Goal: Task Accomplishment & Management: Manage account settings

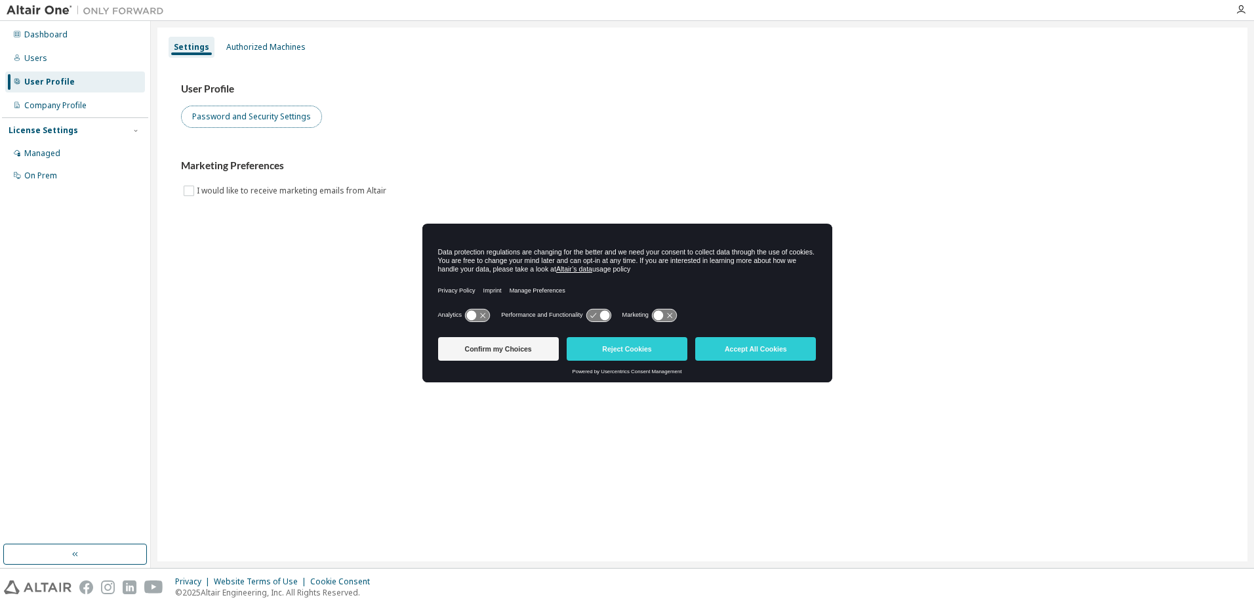
click at [221, 112] on button "Password and Security Settings" at bounding box center [251, 117] width 141 height 22
click at [35, 39] on div "Dashboard" at bounding box center [45, 35] width 43 height 10
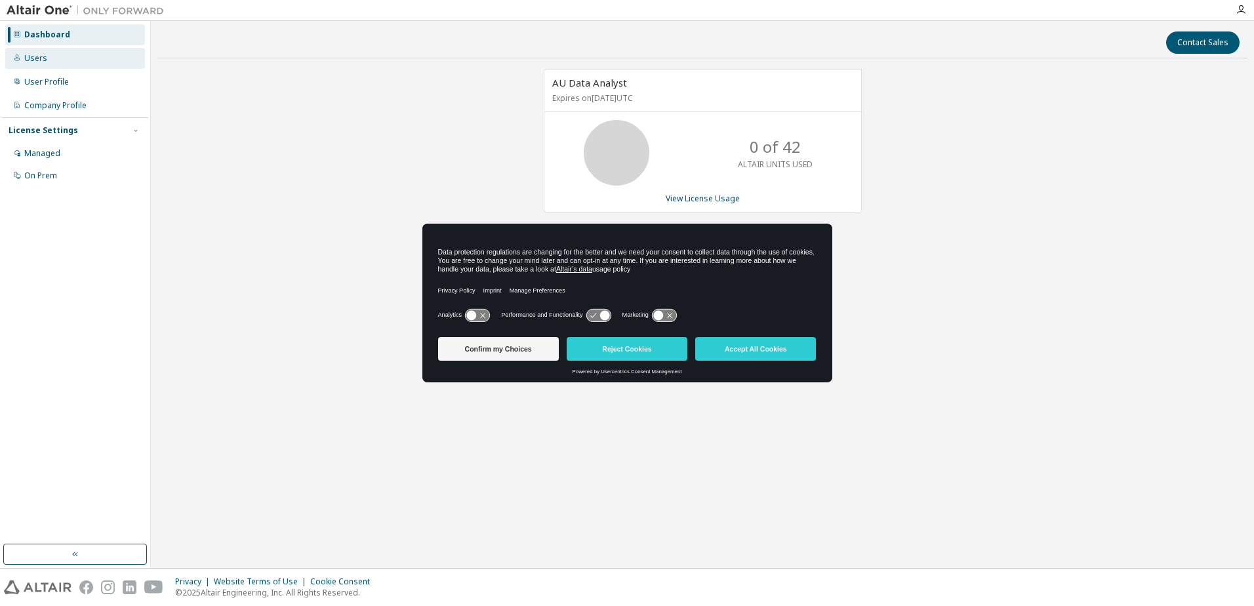
click at [41, 61] on div "Users" at bounding box center [35, 58] width 23 height 10
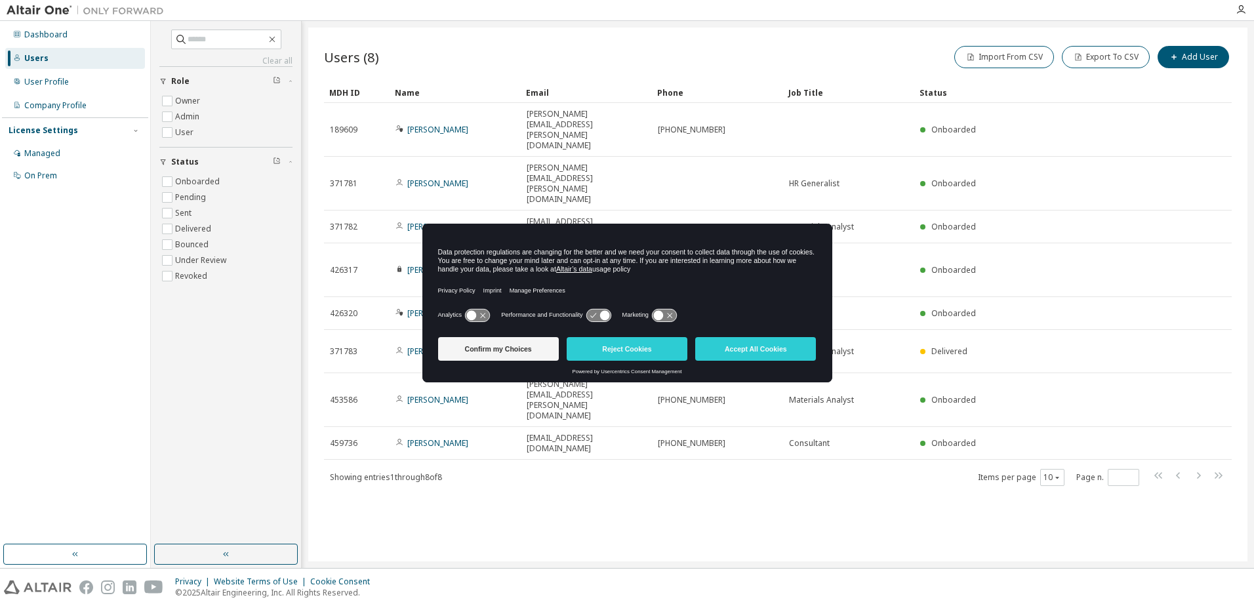
drag, startPoint x: 515, startPoint y: 232, endPoint x: 543, endPoint y: 380, distance: 151.6
click at [543, 380] on div "Data protection regulations are changing for the better and we need your consen…" at bounding box center [627, 303] width 410 height 159
click at [514, 342] on button "Confirm my Choices" at bounding box center [498, 349] width 121 height 24
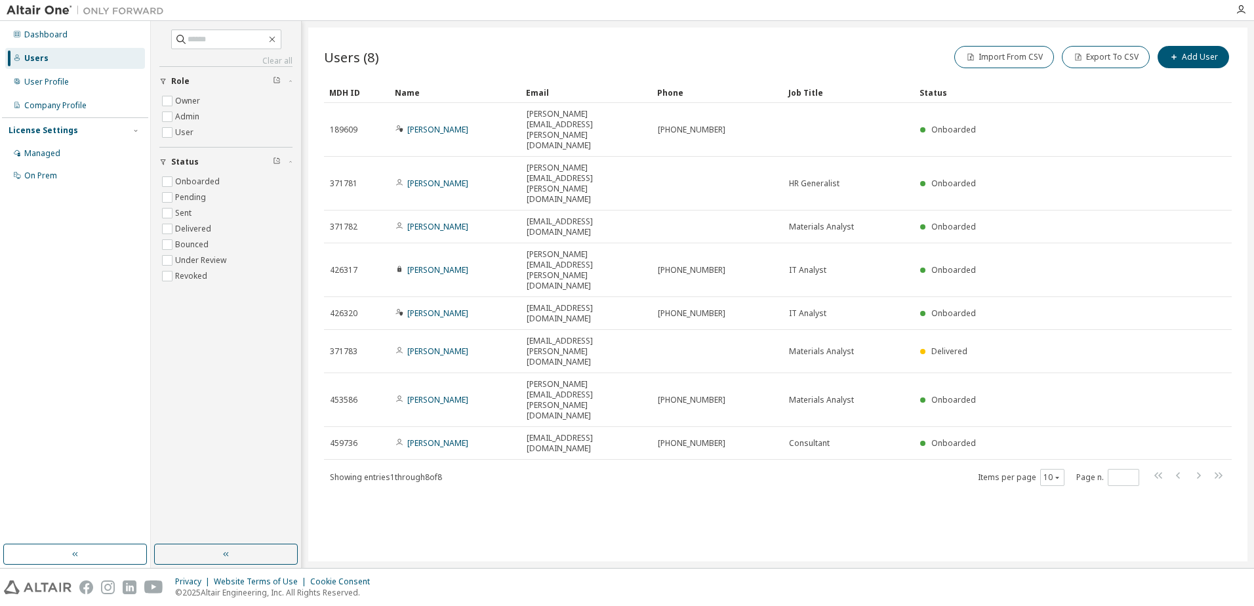
click at [583, 380] on div "Users (8) Import From CSV Export To CSV Add User Clear Load Save Save As Field …" at bounding box center [777, 295] width 939 height 534
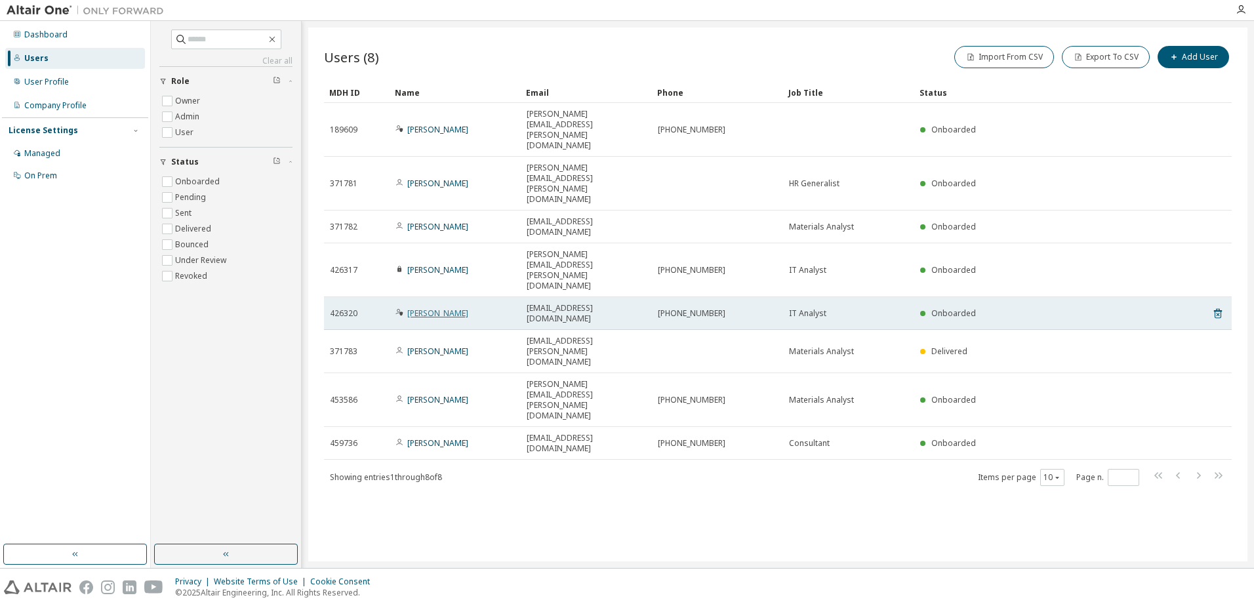
click at [434, 308] on link "Noriaki Tasaki" at bounding box center [437, 313] width 61 height 11
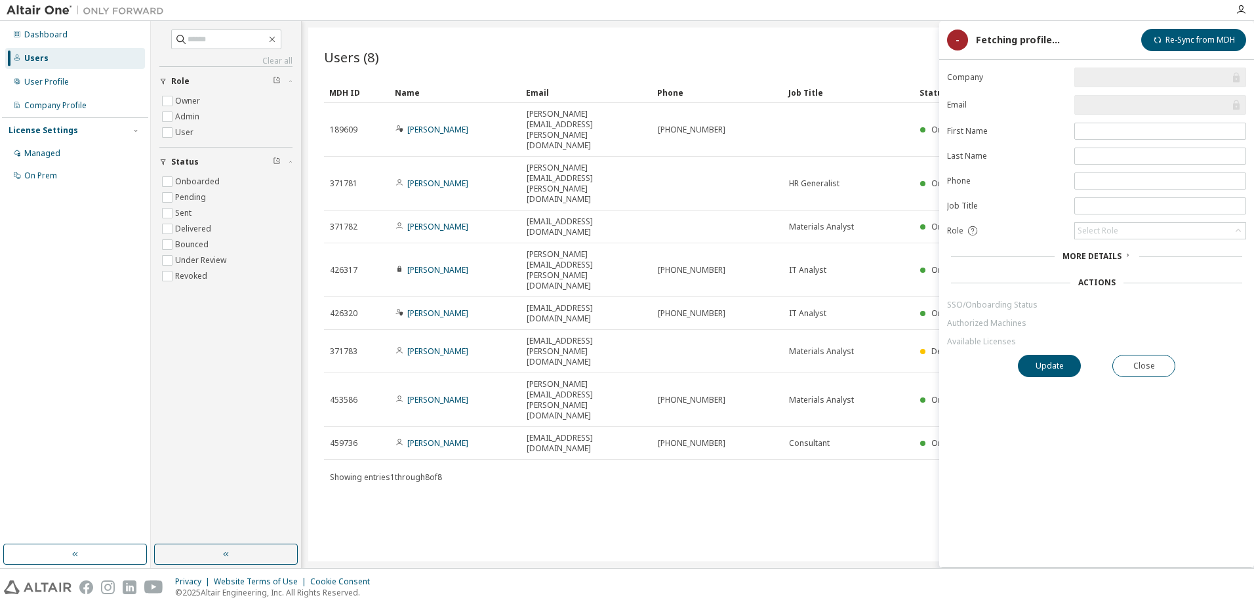
click at [1179, 104] on input "text" at bounding box center [1154, 104] width 152 height 13
drag, startPoint x: 1186, startPoint y: 104, endPoint x: 1106, endPoint y: 108, distance: 80.1
click at [1106, 108] on input "**********" at bounding box center [1154, 104] width 152 height 13
drag, startPoint x: 1106, startPoint y: 108, endPoint x: 1065, endPoint y: 109, distance: 40.7
click at [1065, 109] on label "Email" at bounding box center [1006, 105] width 119 height 10
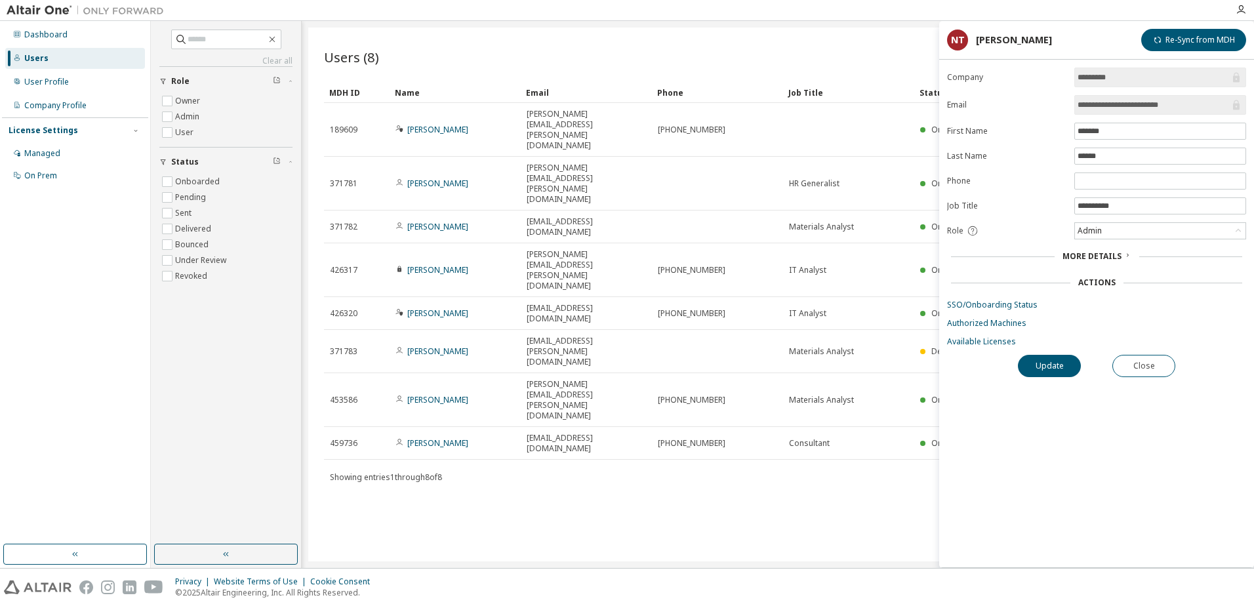
click at [878, 346] on div "Users (8) Import From CSV Export To CSV Add User Clear Load Save Save As Field …" at bounding box center [777, 295] width 939 height 534
drag, startPoint x: 880, startPoint y: 348, endPoint x: 888, endPoint y: 348, distance: 7.9
click at [881, 348] on div "Users (8) Import From CSV Export To CSV Add User Clear Load Save Save As Field …" at bounding box center [777, 295] width 939 height 534
click at [1141, 365] on button "Close" at bounding box center [1144, 366] width 63 height 22
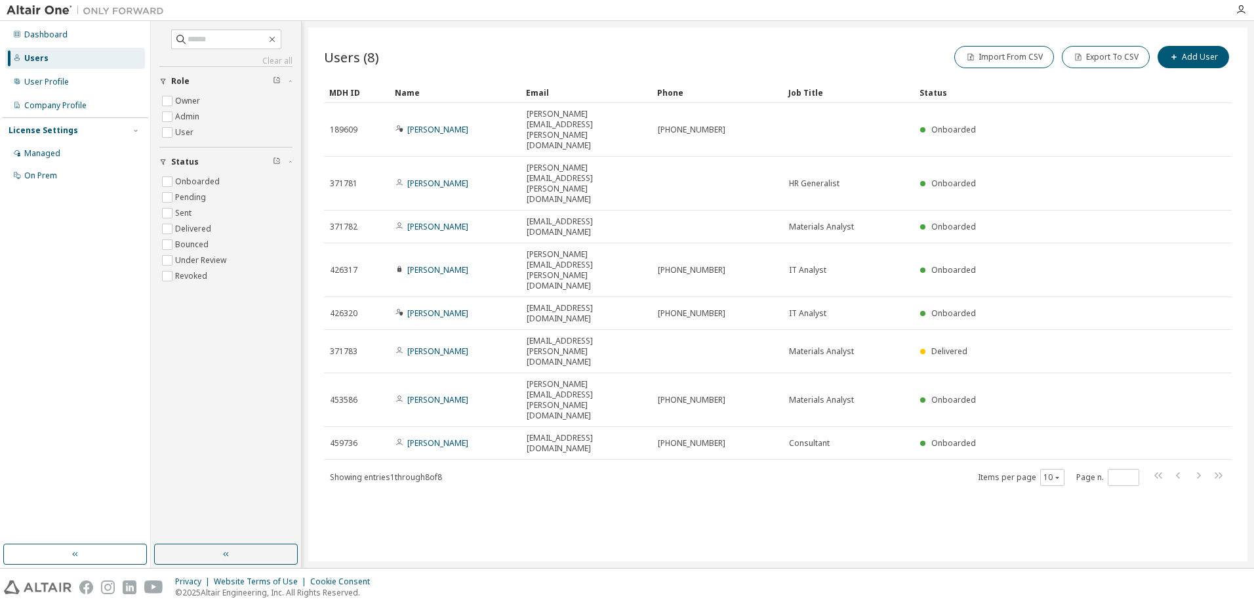
click at [604, 425] on div "Users (8) Import From CSV Export To CSV Add User Clear Load Save Save As Field …" at bounding box center [777, 295] width 939 height 534
click at [52, 108] on div "Company Profile" at bounding box center [55, 105] width 62 height 10
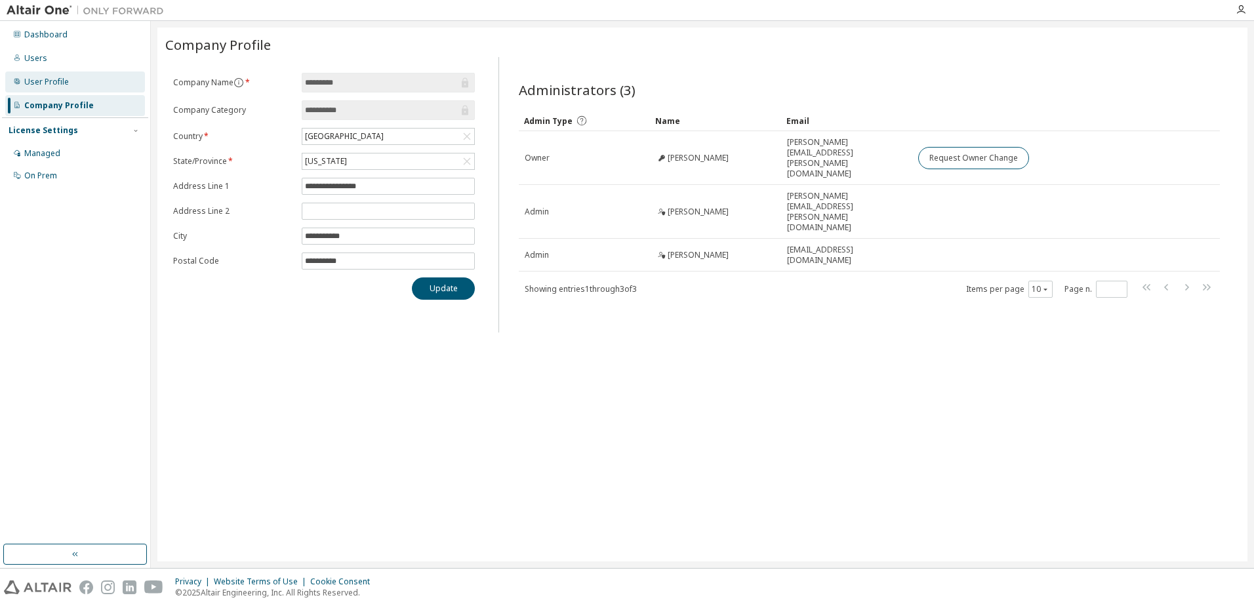
click at [46, 77] on div "User Profile" at bounding box center [46, 82] width 45 height 10
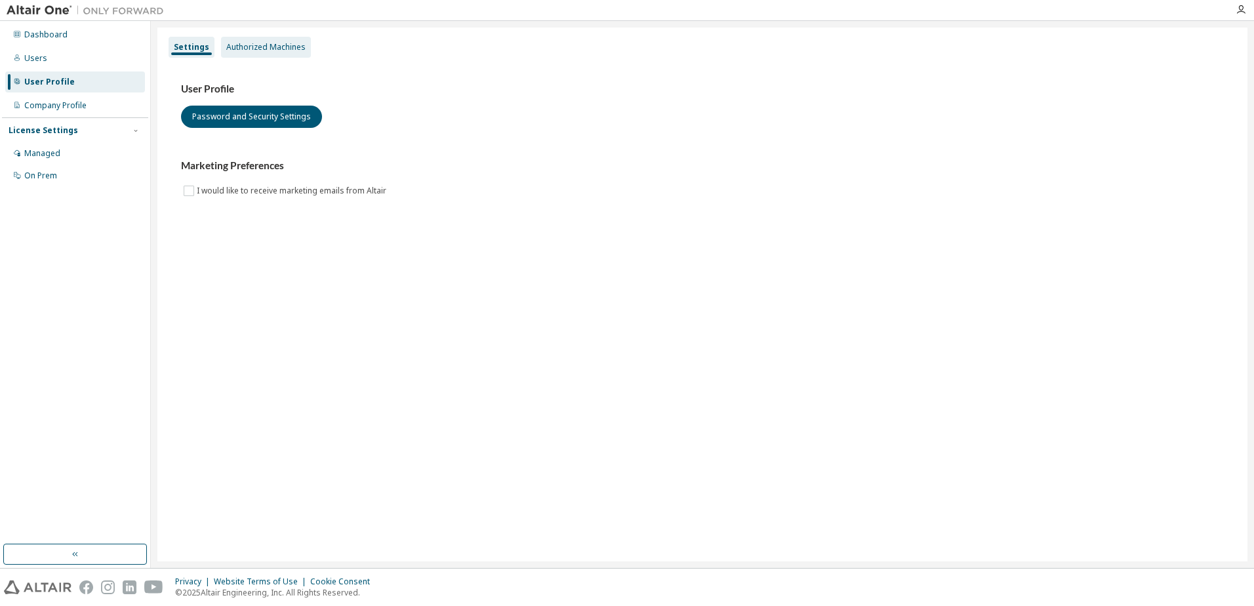
click at [256, 42] on div "Authorized Machines" at bounding box center [265, 47] width 79 height 10
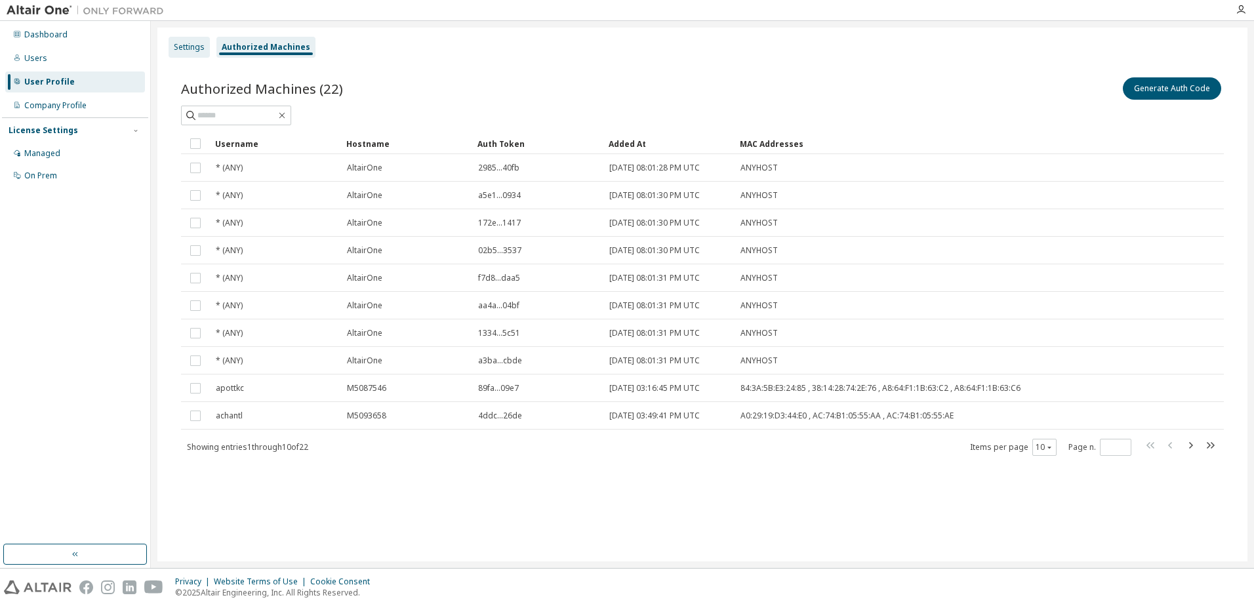
click at [190, 43] on div "Settings" at bounding box center [189, 47] width 31 height 10
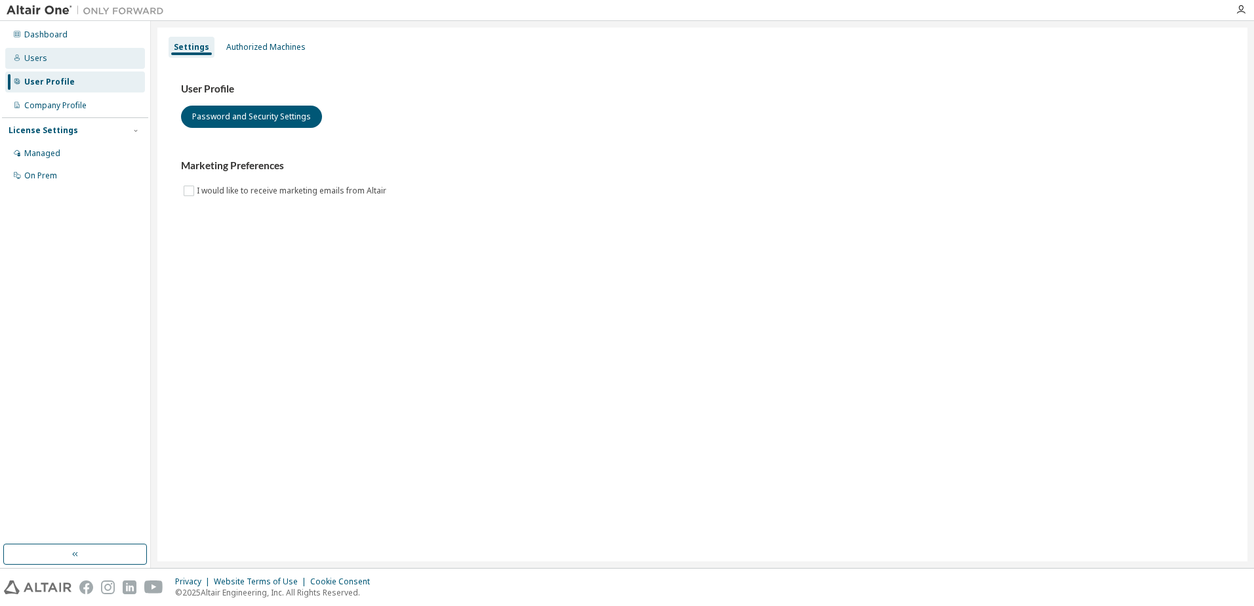
click at [33, 53] on div "Users" at bounding box center [35, 58] width 23 height 10
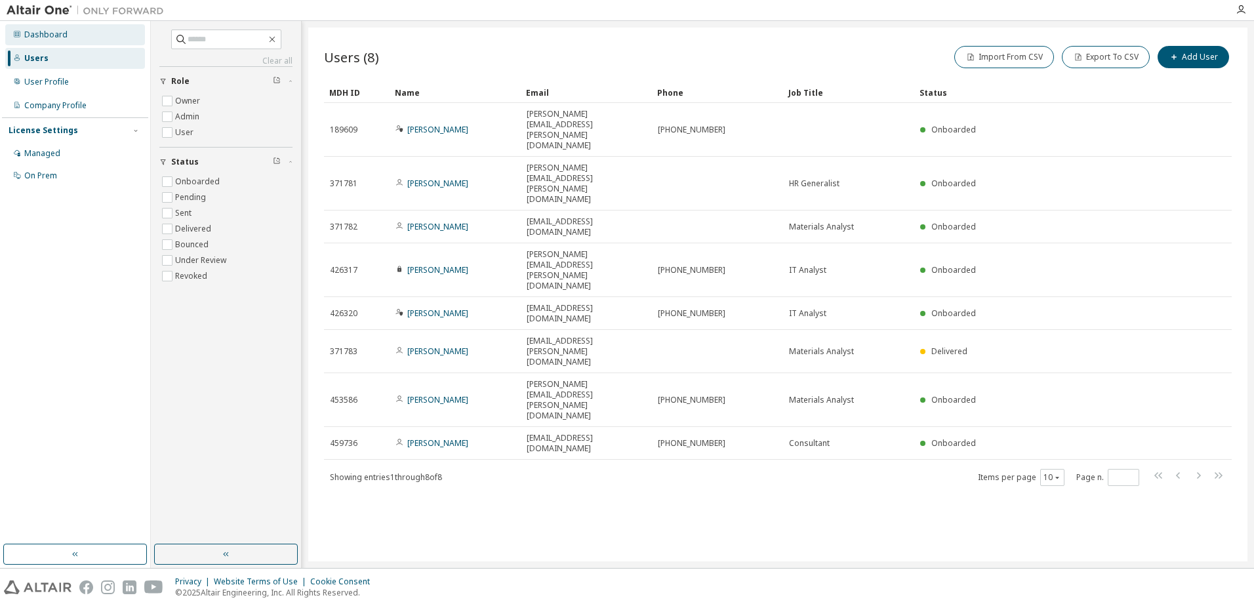
click at [36, 37] on div "Dashboard" at bounding box center [45, 35] width 43 height 10
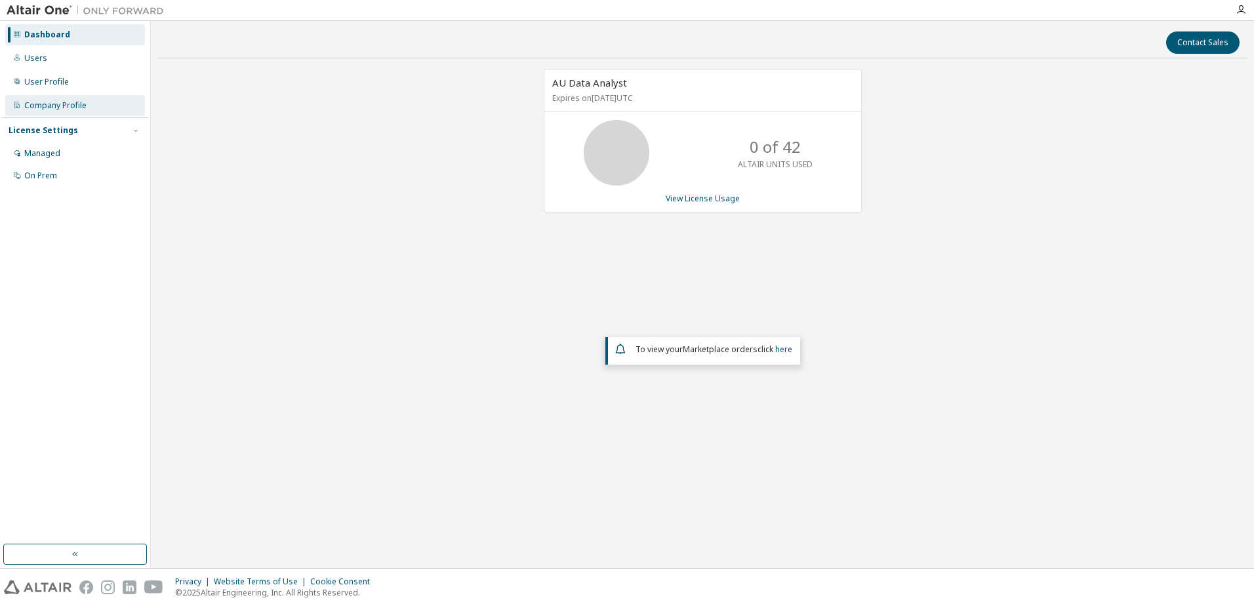
click at [64, 104] on div "Company Profile" at bounding box center [55, 105] width 62 height 10
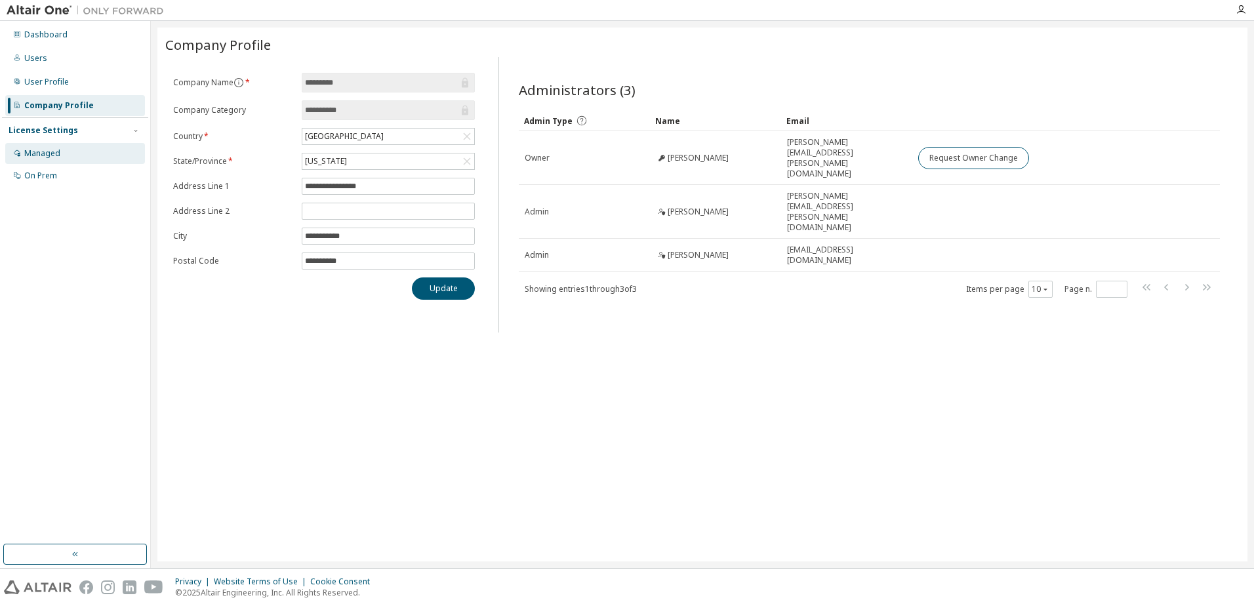
click at [49, 157] on div "Managed" at bounding box center [42, 153] width 36 height 10
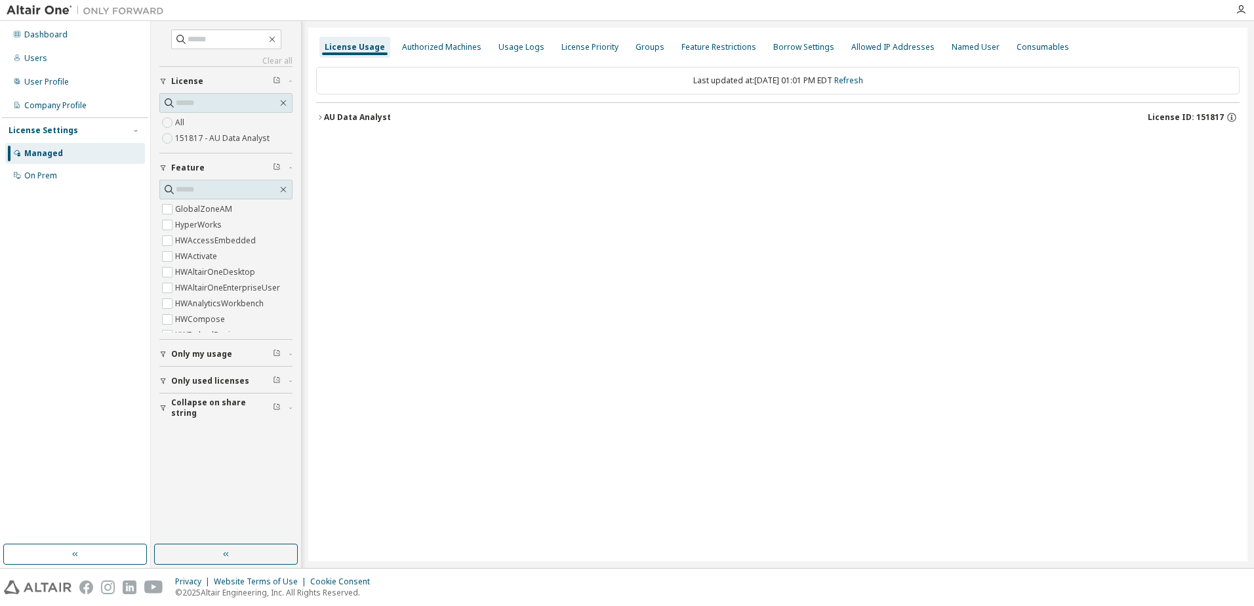
click at [187, 385] on span "Only used licenses" at bounding box center [210, 381] width 78 height 10
click at [321, 122] on button "AU Data Analyst License ID: 151817" at bounding box center [778, 117] width 924 height 29
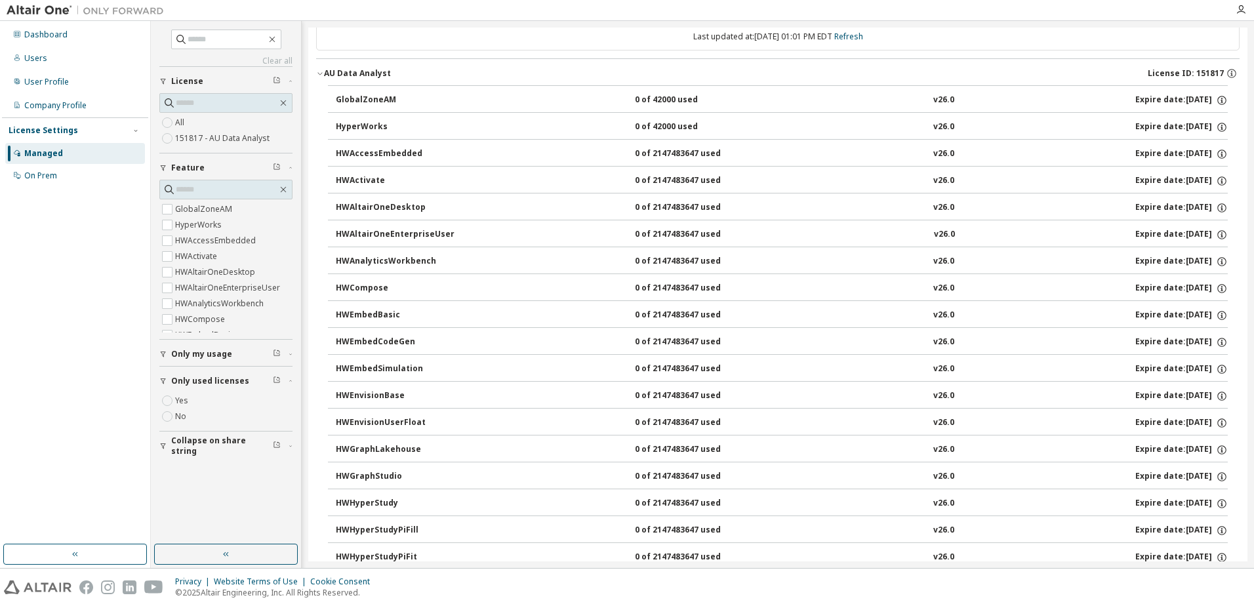
scroll to position [14, 0]
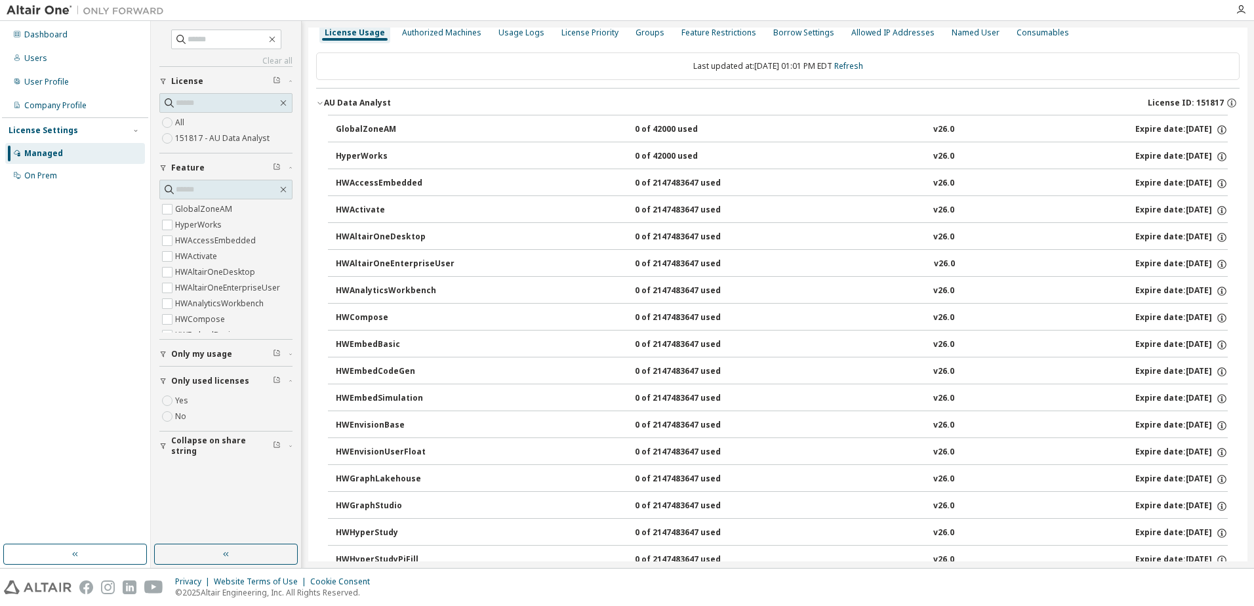
click at [167, 381] on icon "button" at bounding box center [163, 381] width 8 height 8
click at [167, 357] on icon "button" at bounding box center [163, 354] width 8 height 8
click at [169, 352] on div "button" at bounding box center [165, 354] width 12 height 8
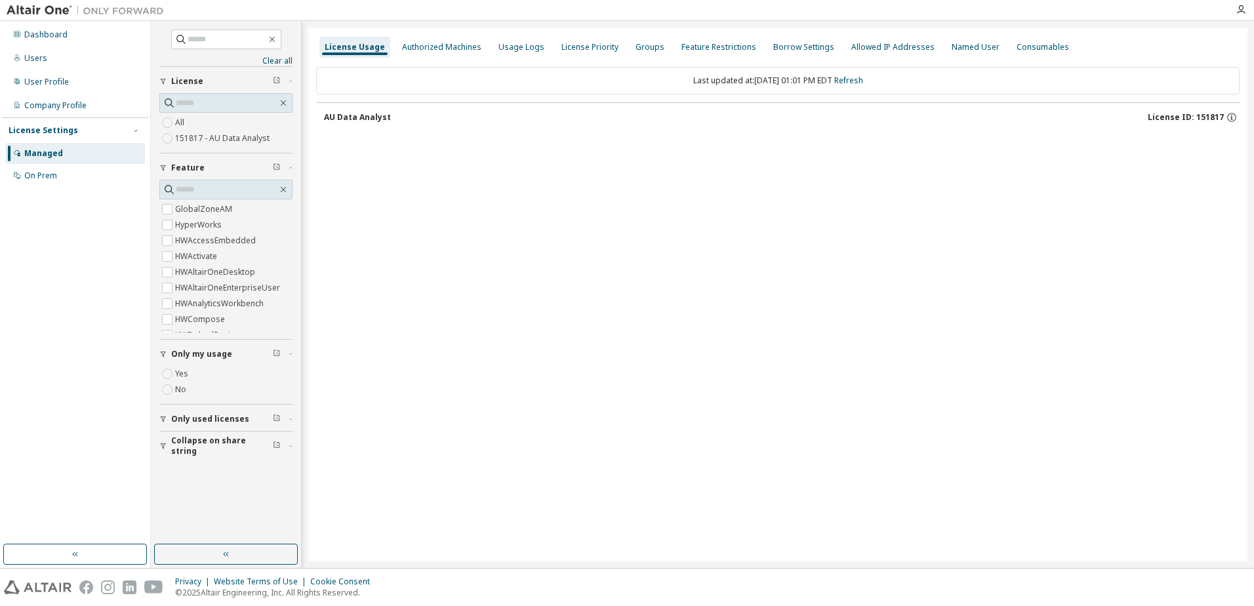
click at [158, 352] on div "Clear all Collapse on share string Only used licenses Only my usage Yes No Feat…" at bounding box center [226, 283] width 146 height 520
click at [28, 177] on div "On Prem" at bounding box center [40, 176] width 33 height 10
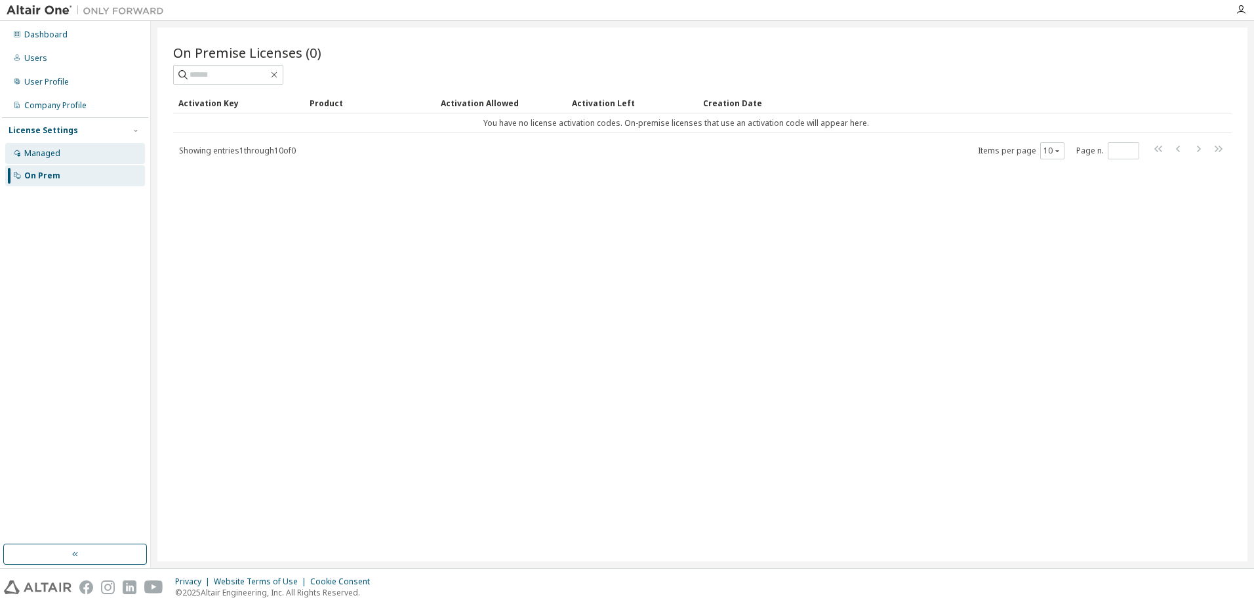
click at [52, 157] on div "Managed" at bounding box center [42, 153] width 36 height 10
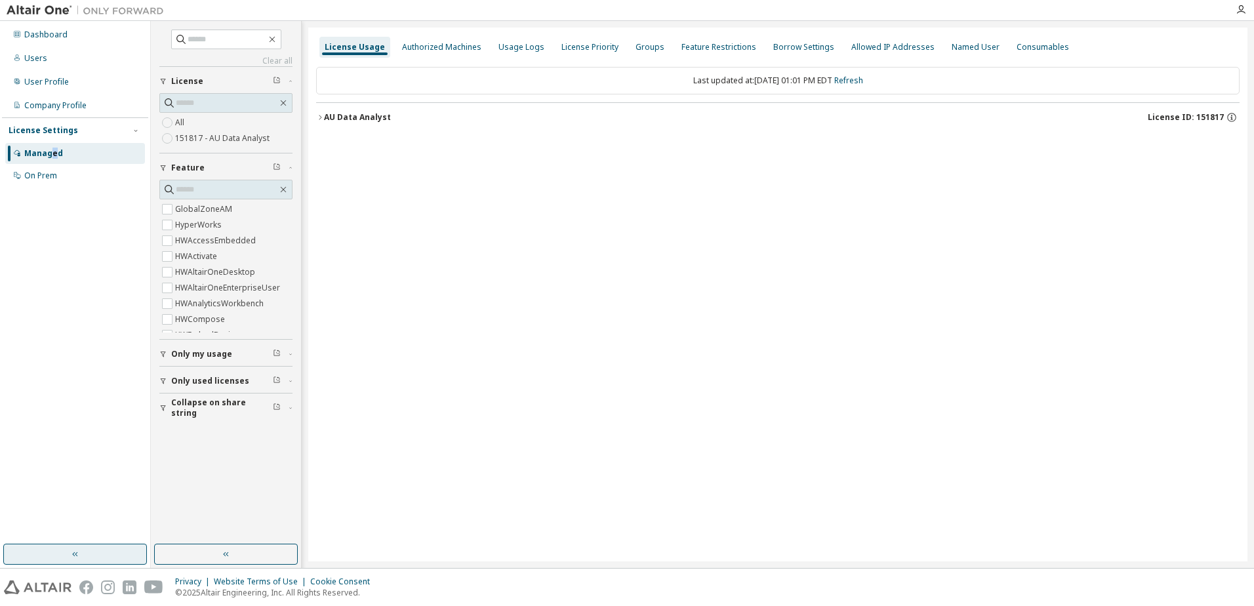
drag, startPoint x: 89, startPoint y: 556, endPoint x: 83, endPoint y: 523, distance: 33.2
click at [89, 555] on button "button" at bounding box center [75, 554] width 144 height 21
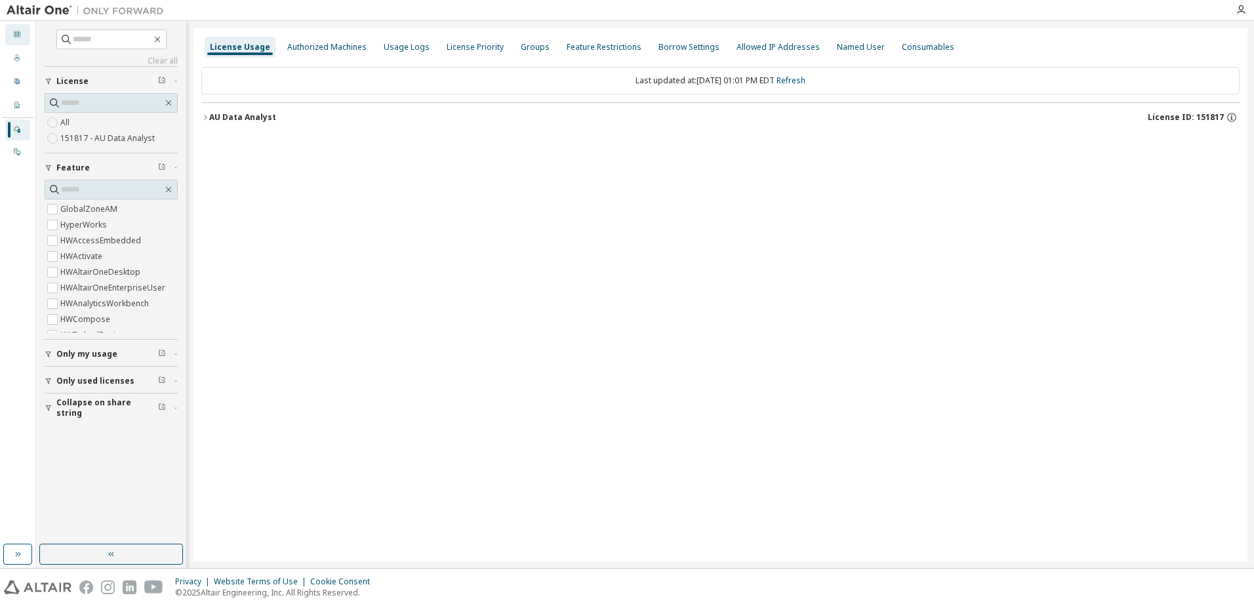
click at [16, 30] on icon at bounding box center [17, 34] width 8 height 8
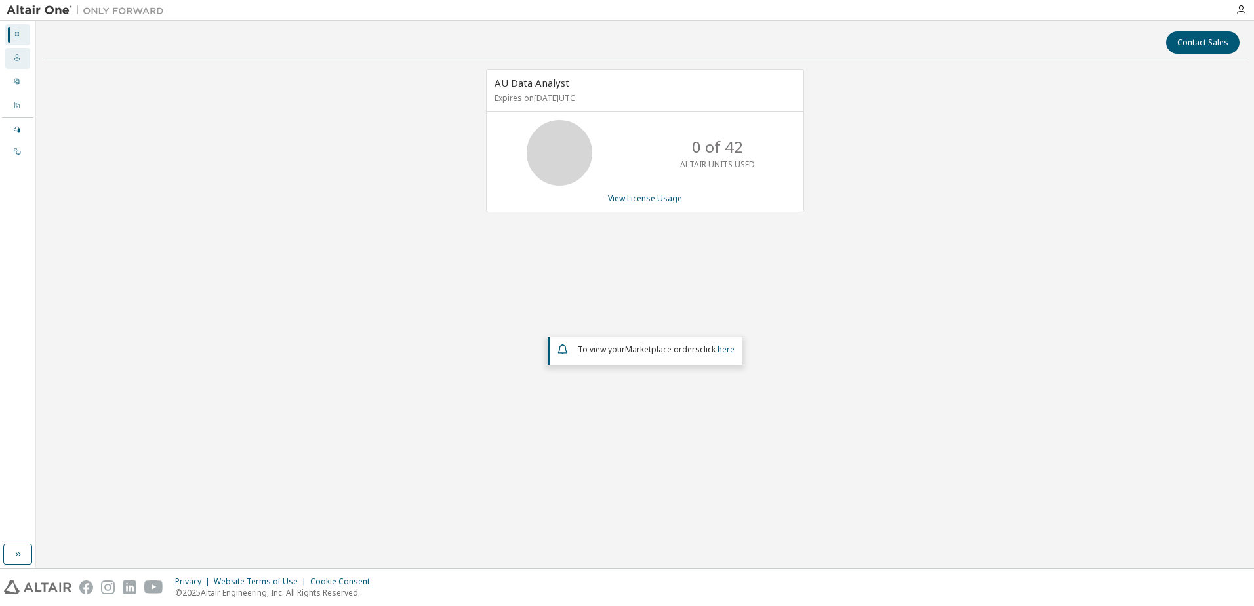
click at [9, 61] on div "Users" at bounding box center [17, 58] width 25 height 21
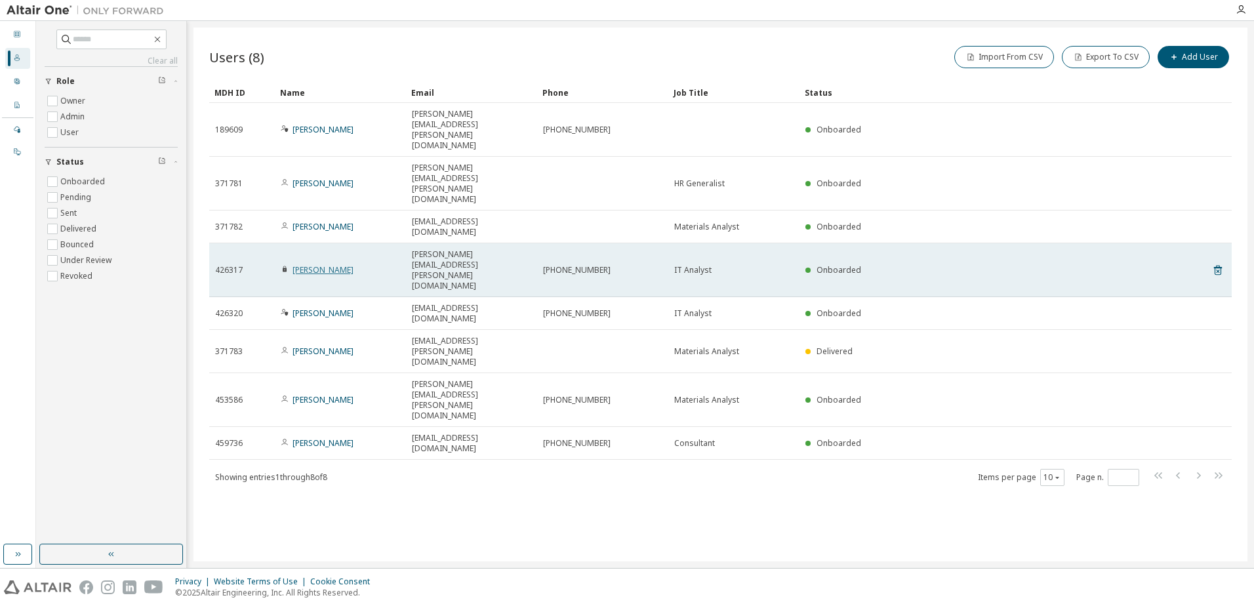
click at [300, 264] on link "[PERSON_NAME]" at bounding box center [323, 269] width 61 height 11
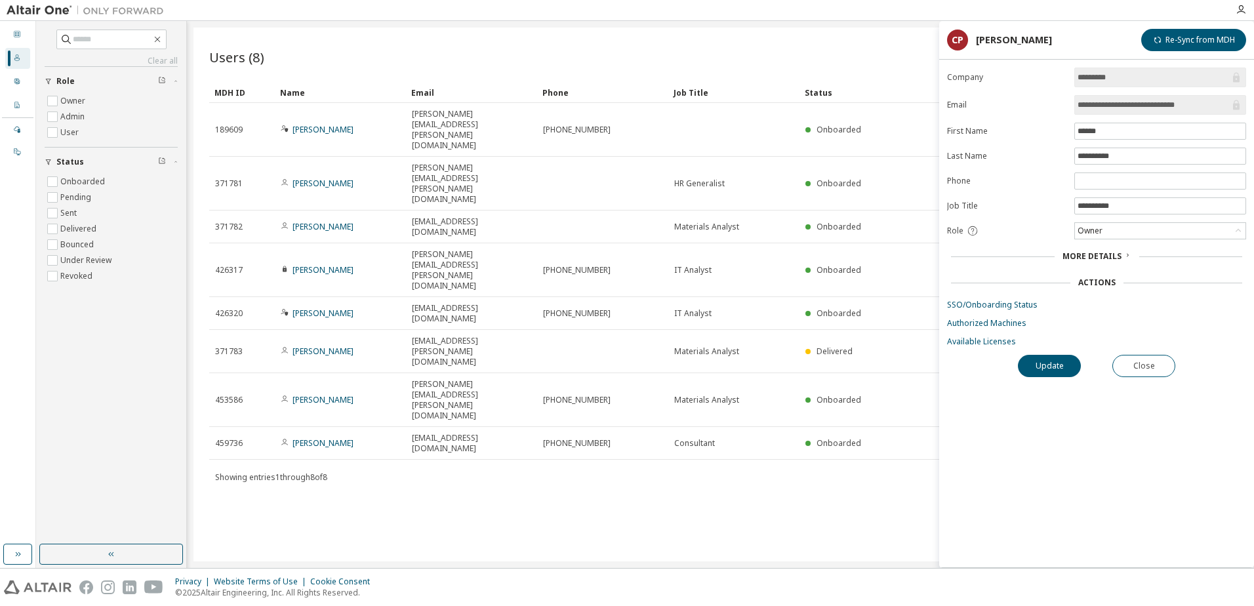
click at [1117, 104] on input "**********" at bounding box center [1154, 104] width 152 height 13
click at [1000, 309] on link "SSO/Onboarding Status" at bounding box center [1096, 305] width 299 height 10
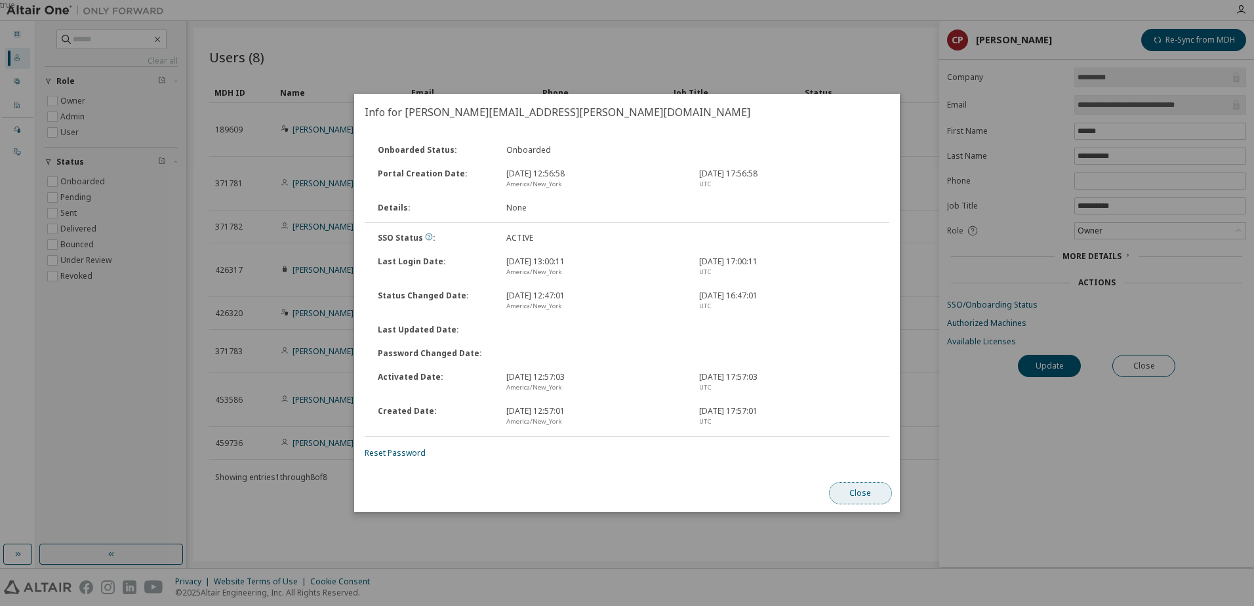
click at [845, 491] on button "Close" at bounding box center [860, 493] width 63 height 22
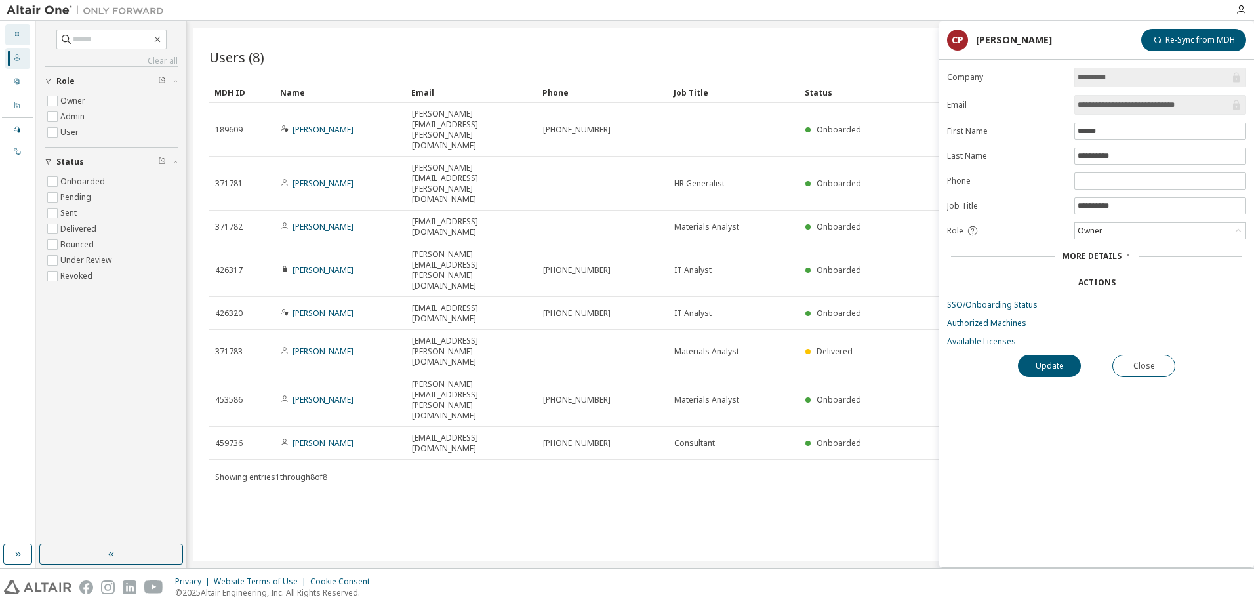
click at [19, 37] on div at bounding box center [17, 35] width 8 height 10
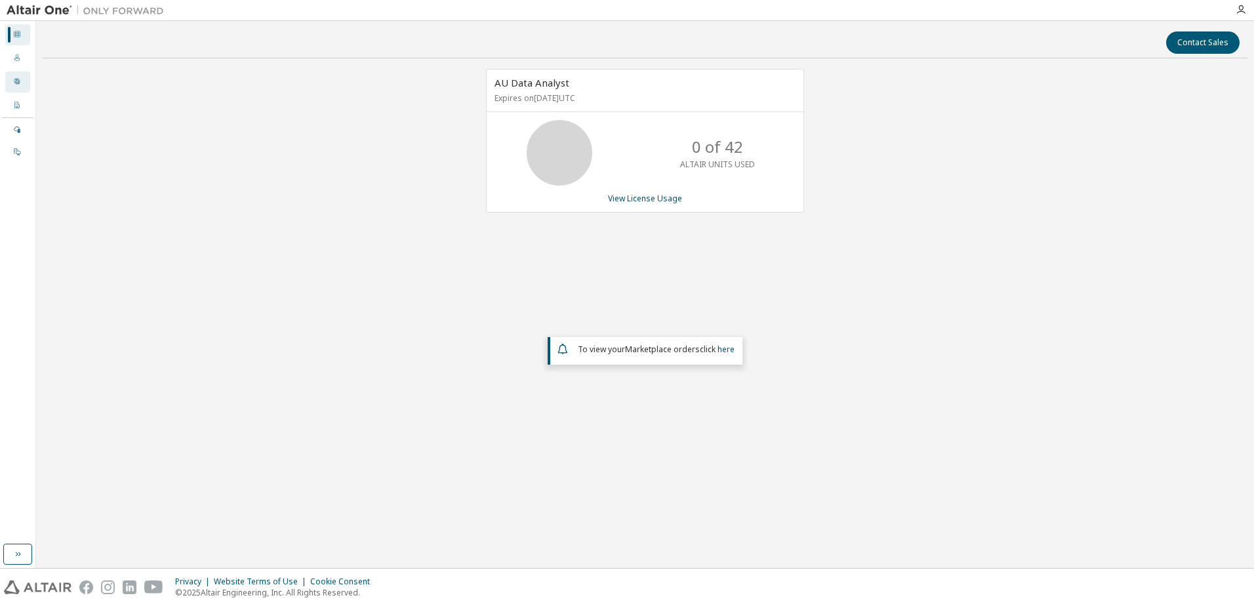
click at [14, 76] on div "User Profile" at bounding box center [17, 82] width 25 height 21
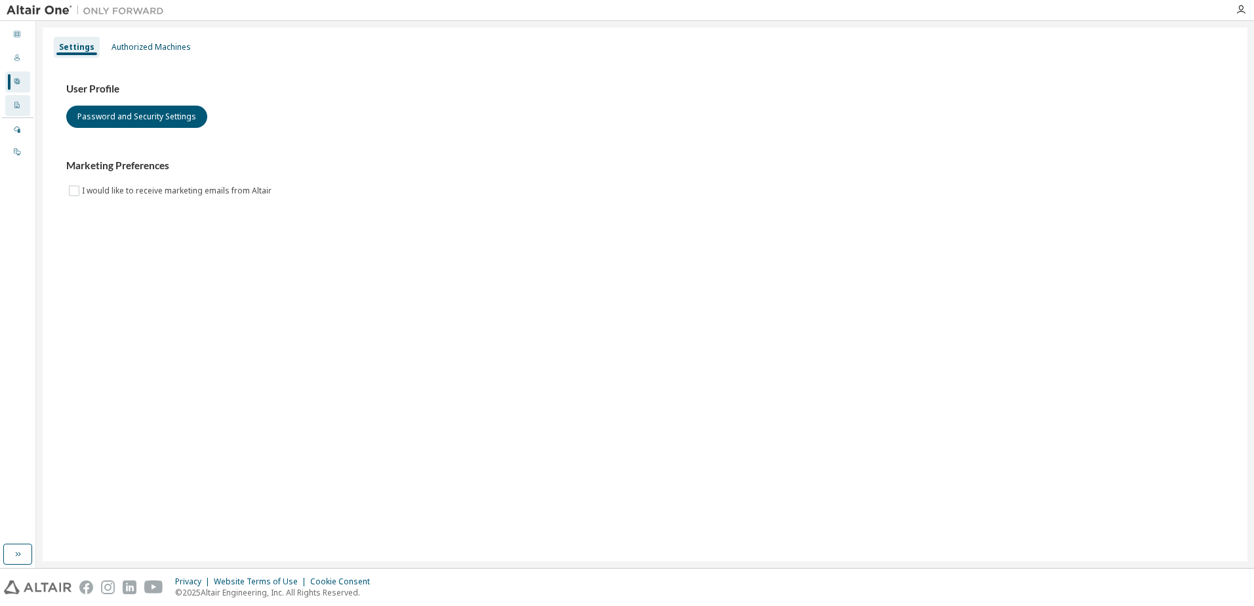
click at [10, 100] on div "Company Profile" at bounding box center [17, 105] width 25 height 21
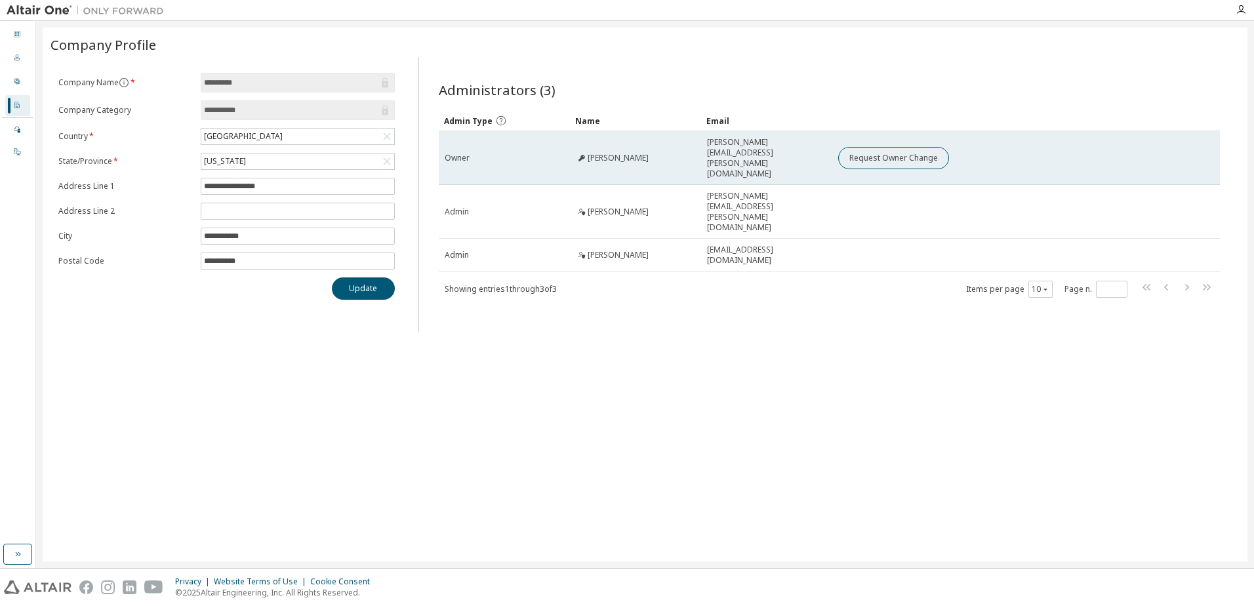
click at [593, 153] on span "[PERSON_NAME]" at bounding box center [618, 158] width 61 height 10
click at [586, 153] on div "[PERSON_NAME]" at bounding box center [612, 158] width 73 height 10
click at [583, 155] on icon at bounding box center [582, 158] width 7 height 7
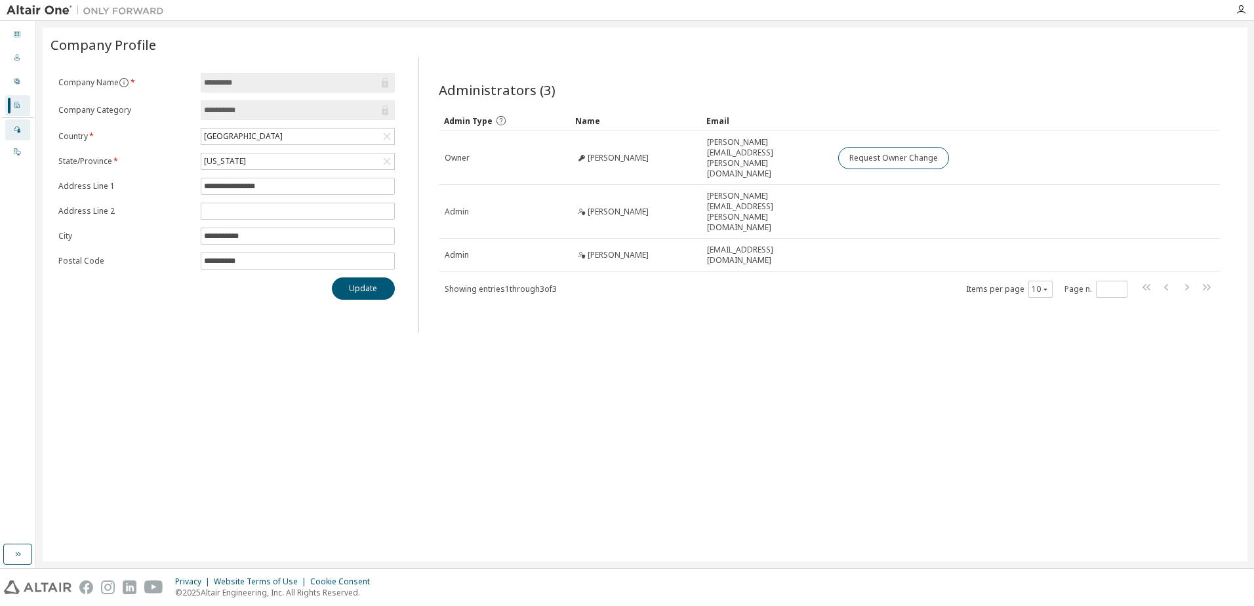
click at [22, 136] on div "Managed" at bounding box center [17, 129] width 25 height 21
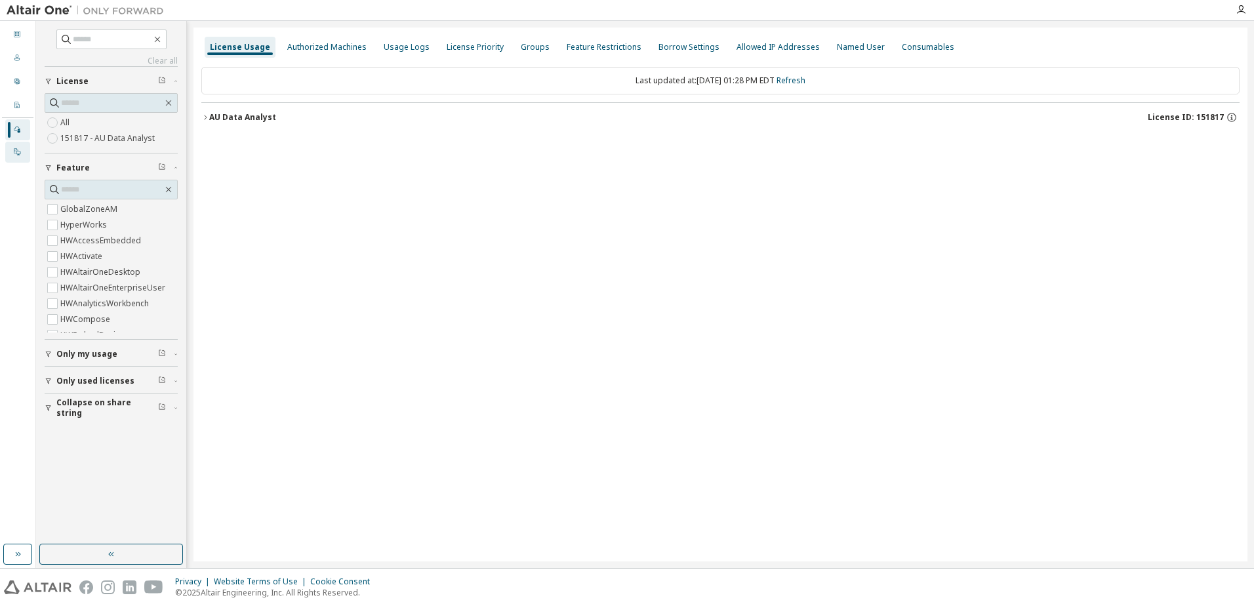
click at [14, 157] on div "On Prem" at bounding box center [17, 152] width 25 height 21
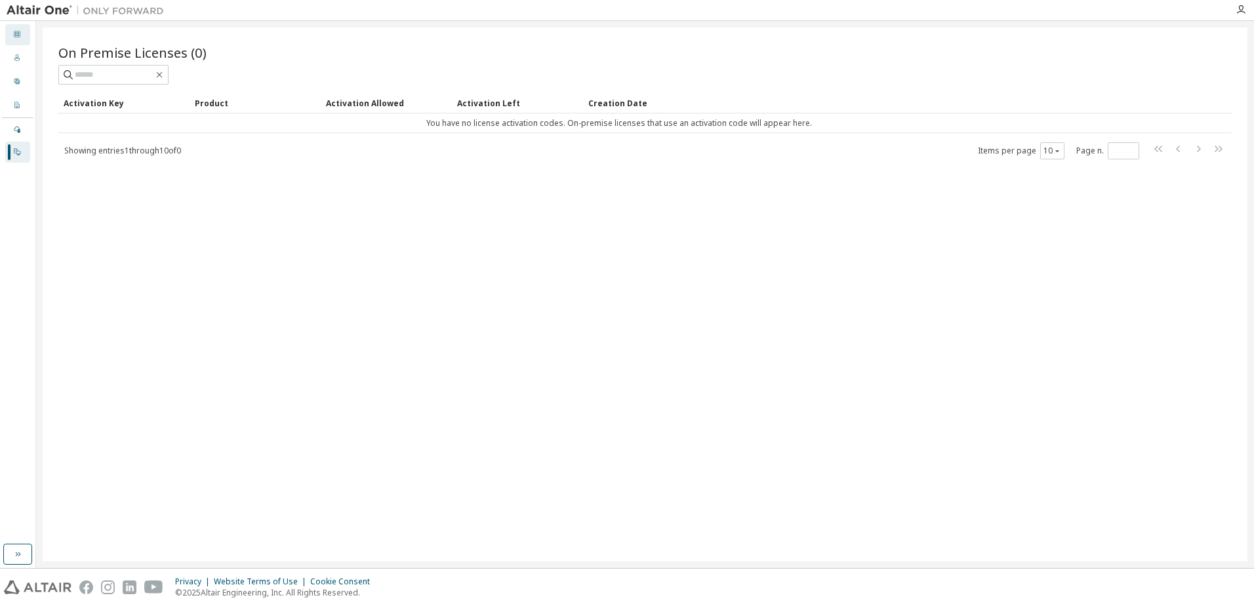
click at [13, 28] on div "Dashboard" at bounding box center [17, 34] width 25 height 21
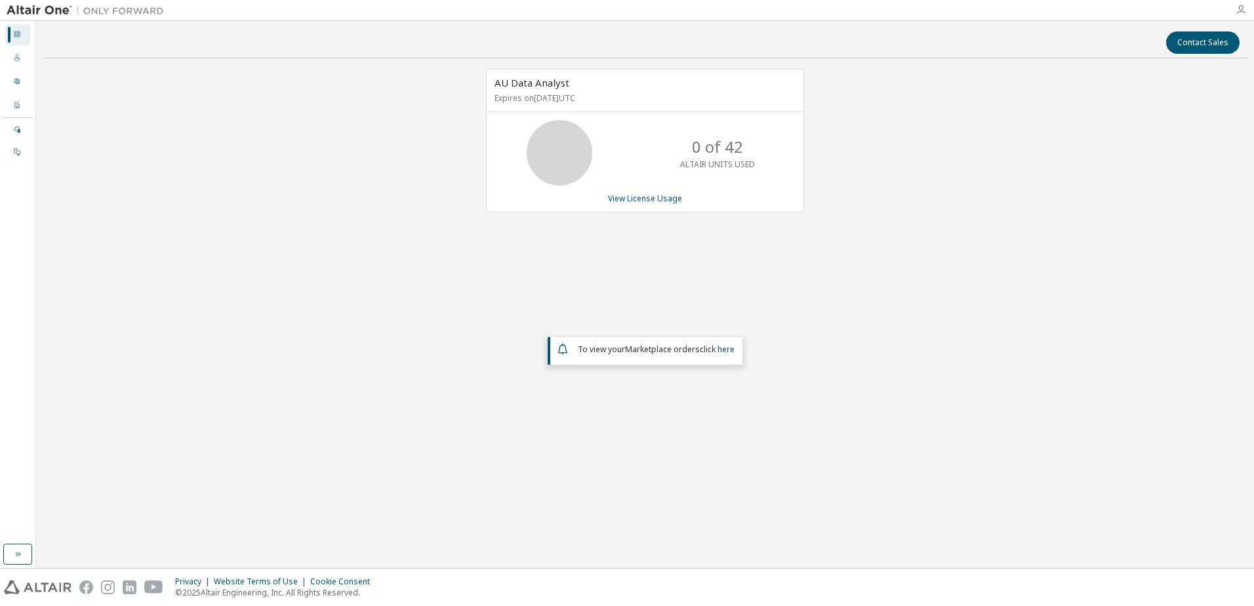
click at [1243, 9] on icon "button" at bounding box center [1241, 10] width 10 height 10
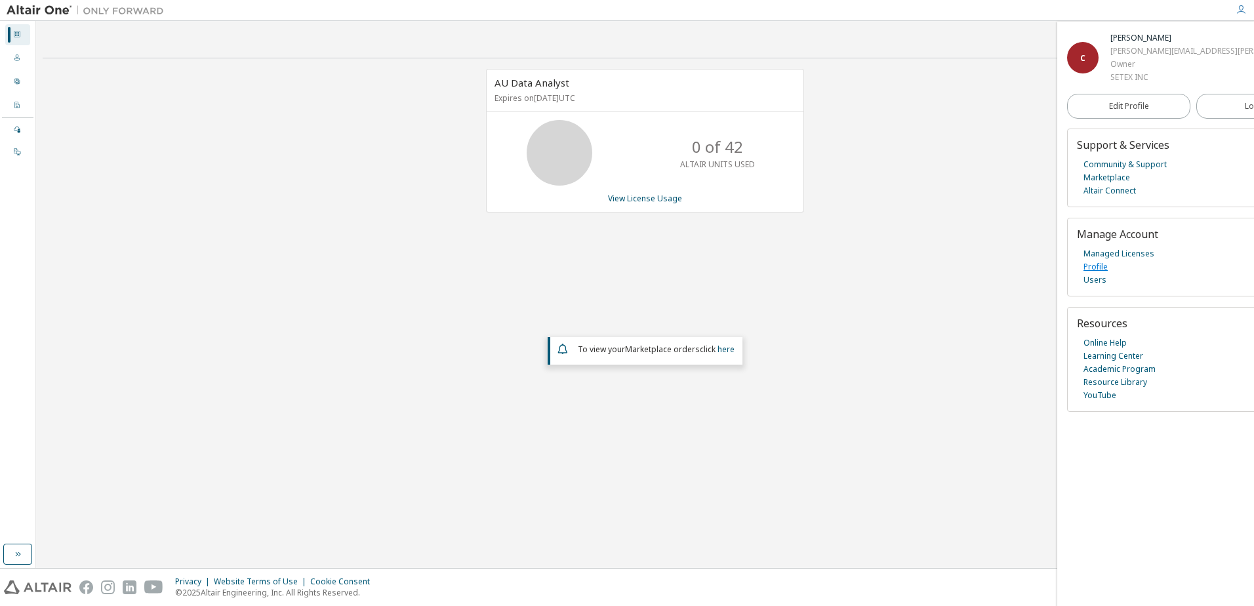
click at [1087, 263] on link "Profile" at bounding box center [1096, 266] width 24 height 13
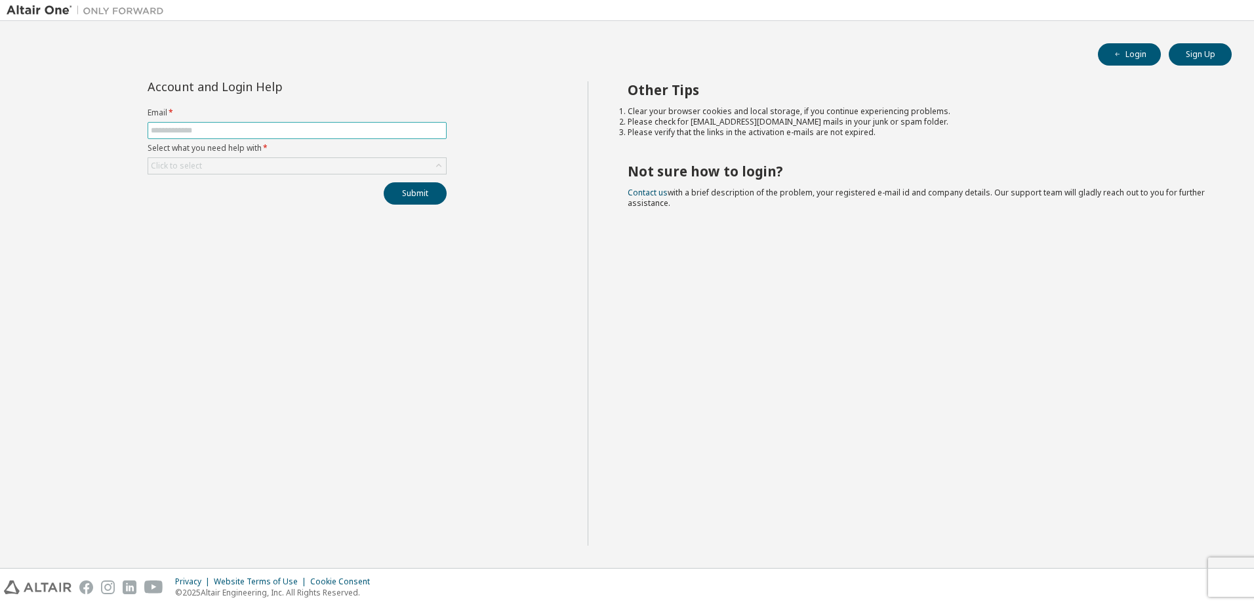
click at [192, 133] on input "text" at bounding box center [297, 130] width 293 height 10
click at [684, 200] on div "Other Tips Clear your browser cookies and local storage, if you continue experi…" at bounding box center [918, 313] width 661 height 464
click at [640, 193] on link "Contact us" at bounding box center [648, 192] width 40 height 11
click at [1141, 56] on button "Login" at bounding box center [1129, 54] width 63 height 22
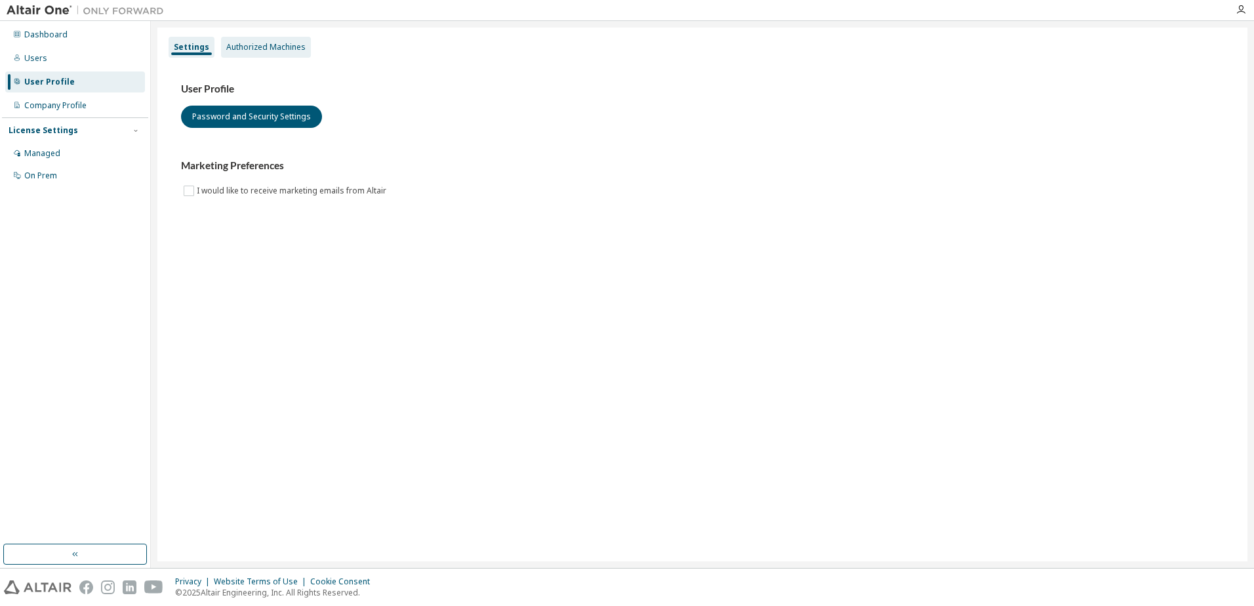
click at [248, 47] on div "Authorized Machines" at bounding box center [265, 47] width 79 height 10
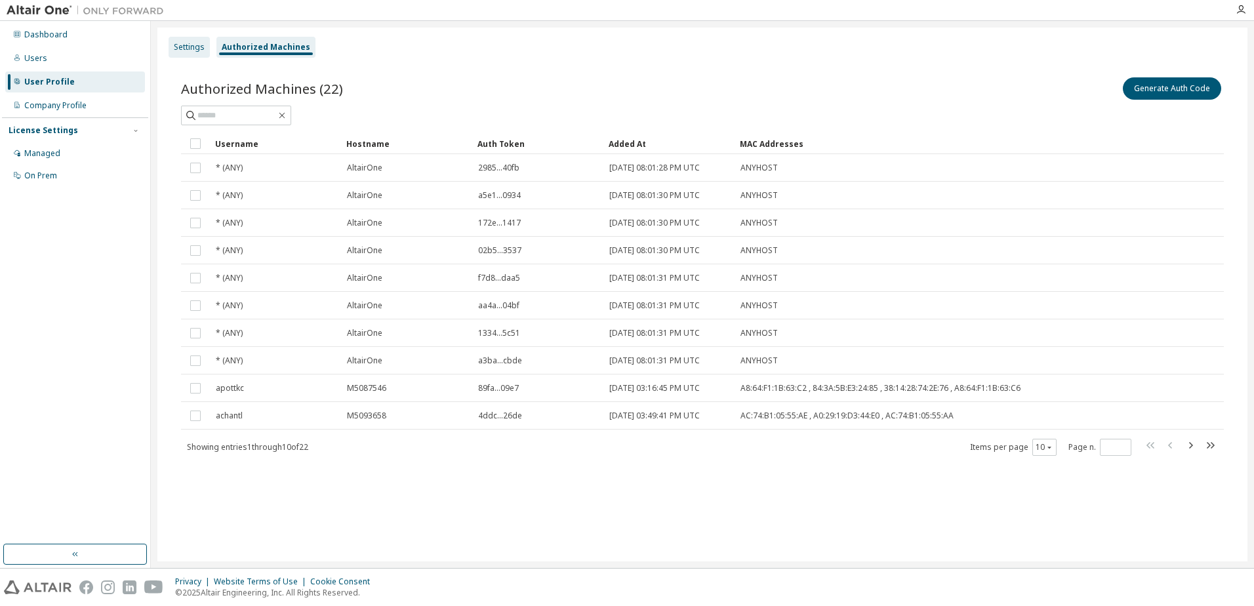
click at [194, 47] on div "Settings" at bounding box center [189, 47] width 31 height 10
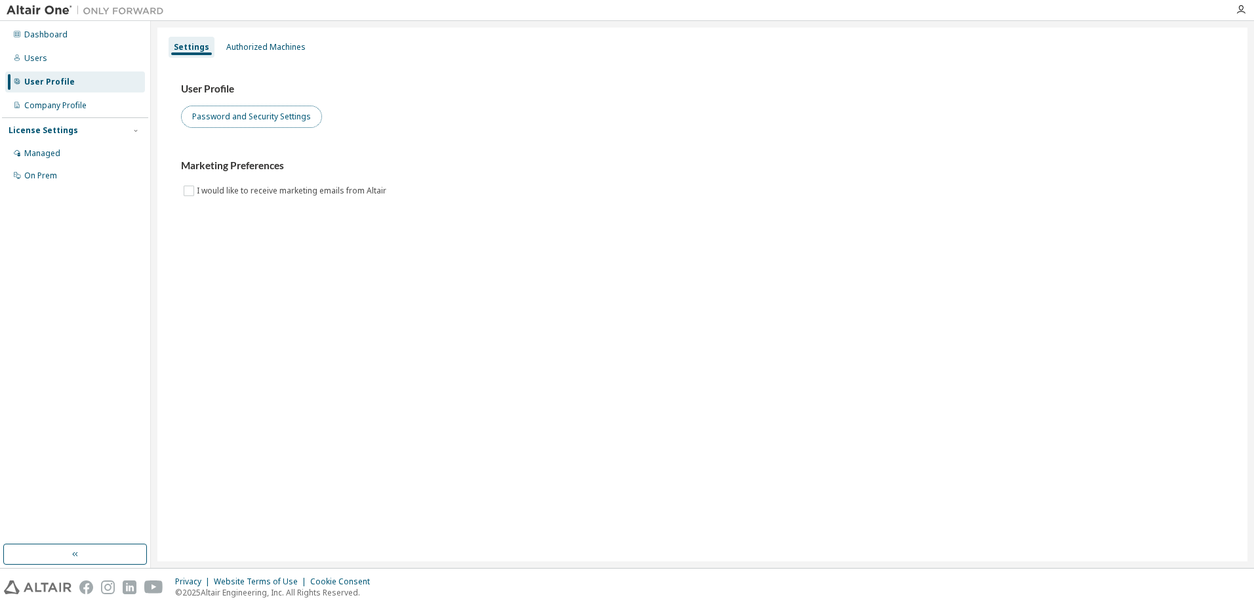
click at [227, 112] on button "Password and Security Settings" at bounding box center [251, 117] width 141 height 22
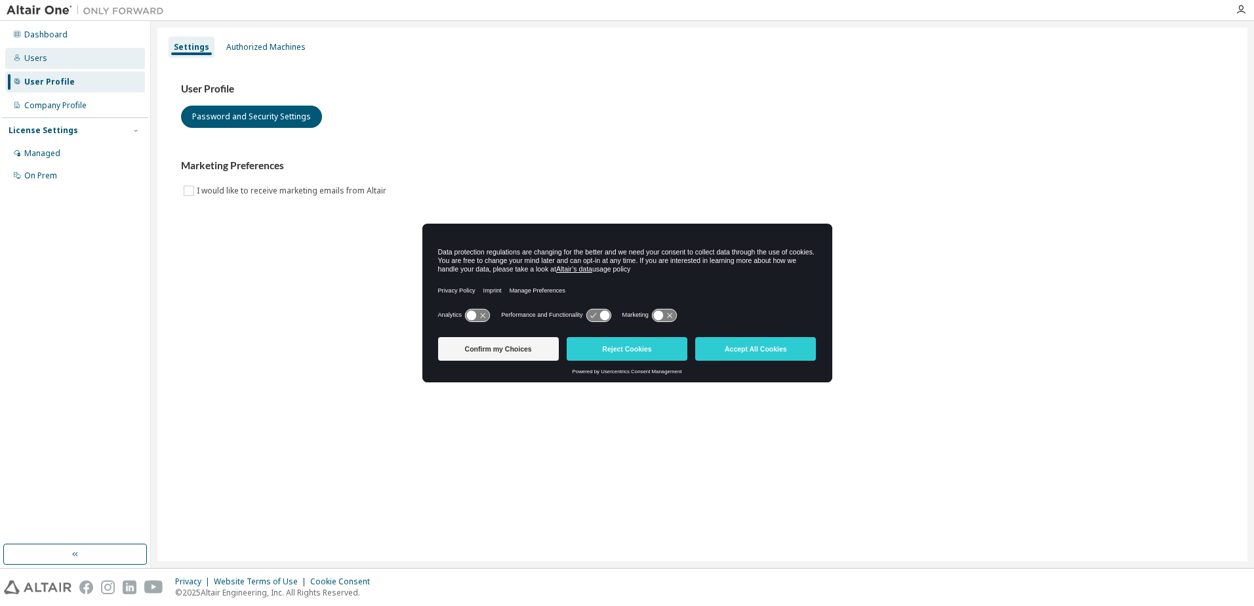
click at [26, 62] on div "Users" at bounding box center [35, 58] width 23 height 10
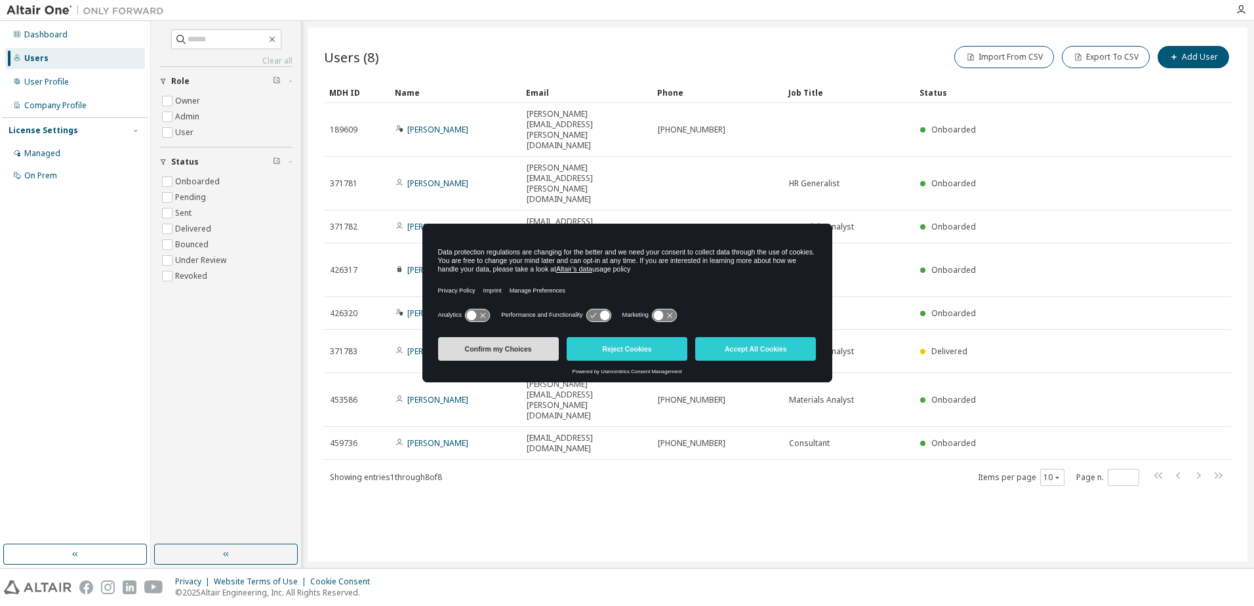
click at [516, 354] on button "Confirm my Choices" at bounding box center [498, 349] width 121 height 24
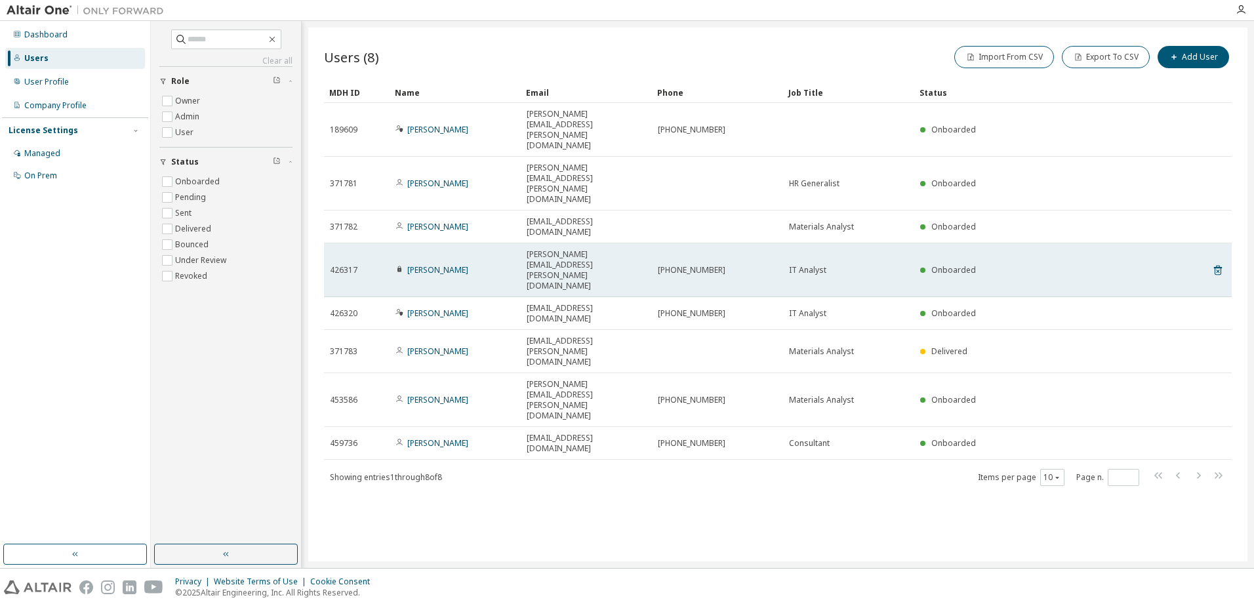
click at [533, 249] on span "[PERSON_NAME][EMAIL_ADDRESS][PERSON_NAME][DOMAIN_NAME]" at bounding box center [586, 270] width 119 height 42
click at [445, 264] on link "[PERSON_NAME]" at bounding box center [437, 269] width 61 height 11
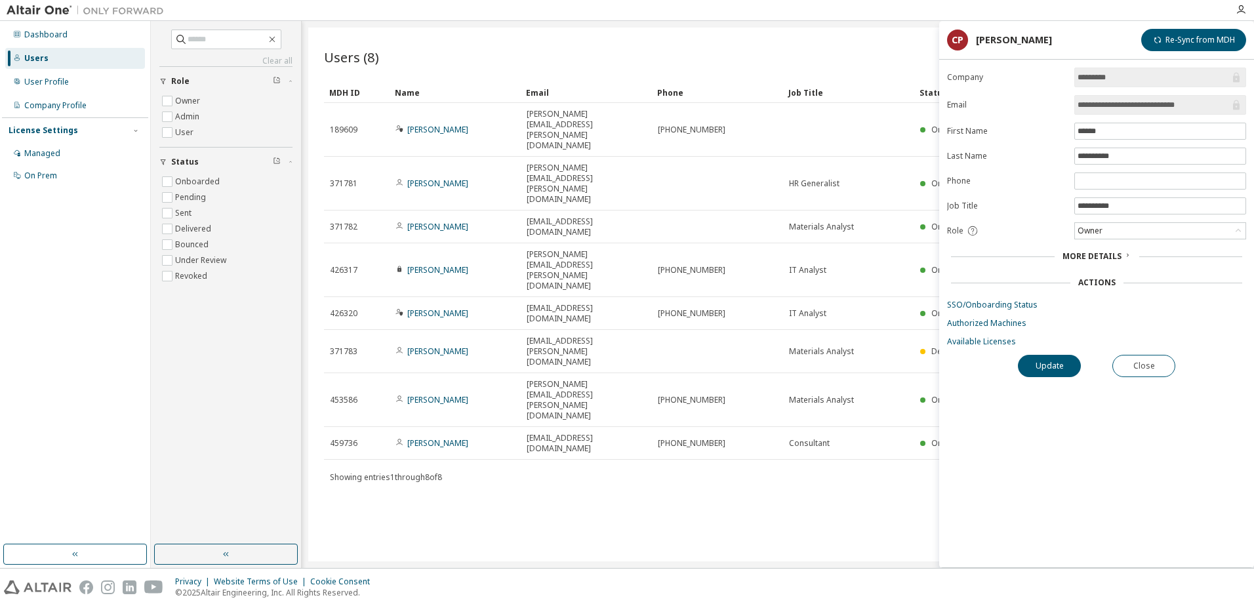
click at [859, 415] on div "Users (8) Import From CSV Export To CSV Add User Clear Load Save Save As Field …" at bounding box center [777, 295] width 939 height 534
click at [899, 47] on div "Import From CSV Export To CSV Add User" at bounding box center [1005, 57] width 454 height 28
click at [1147, 360] on button "Close" at bounding box center [1144, 366] width 63 height 22
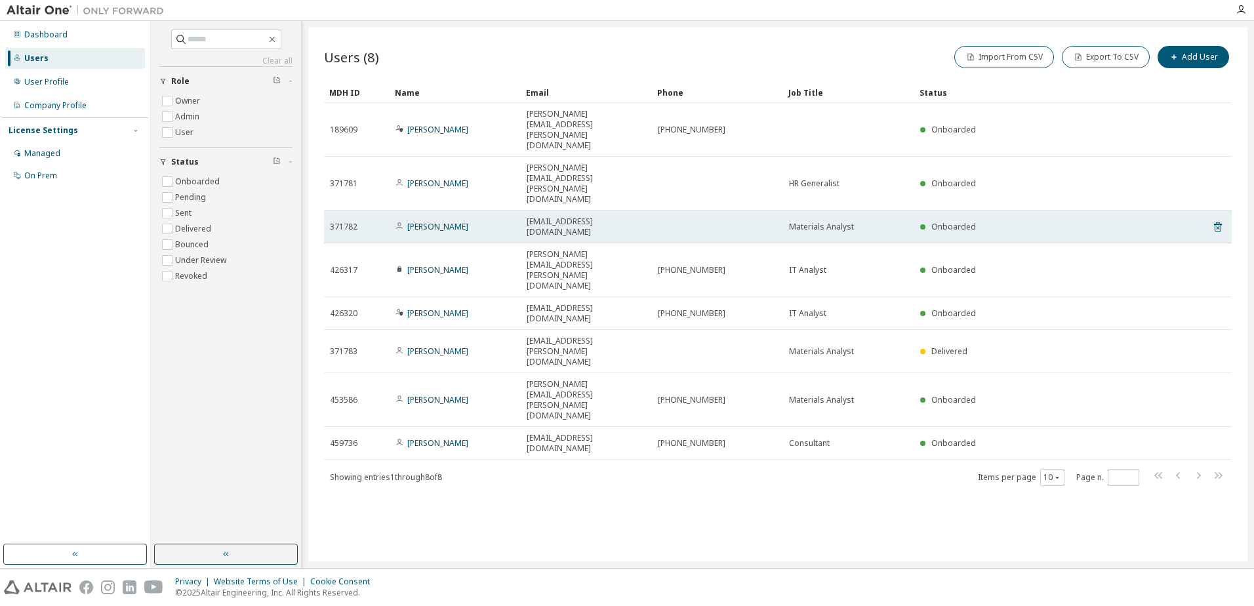
click at [557, 216] on span "[EMAIL_ADDRESS][DOMAIN_NAME]" at bounding box center [586, 226] width 119 height 21
drag, startPoint x: 533, startPoint y: 154, endPoint x: 588, endPoint y: 157, distance: 55.2
click at [588, 216] on span "[EMAIL_ADDRESS][DOMAIN_NAME]" at bounding box center [586, 226] width 119 height 21
click at [419, 221] on link "[PERSON_NAME]" at bounding box center [437, 226] width 61 height 11
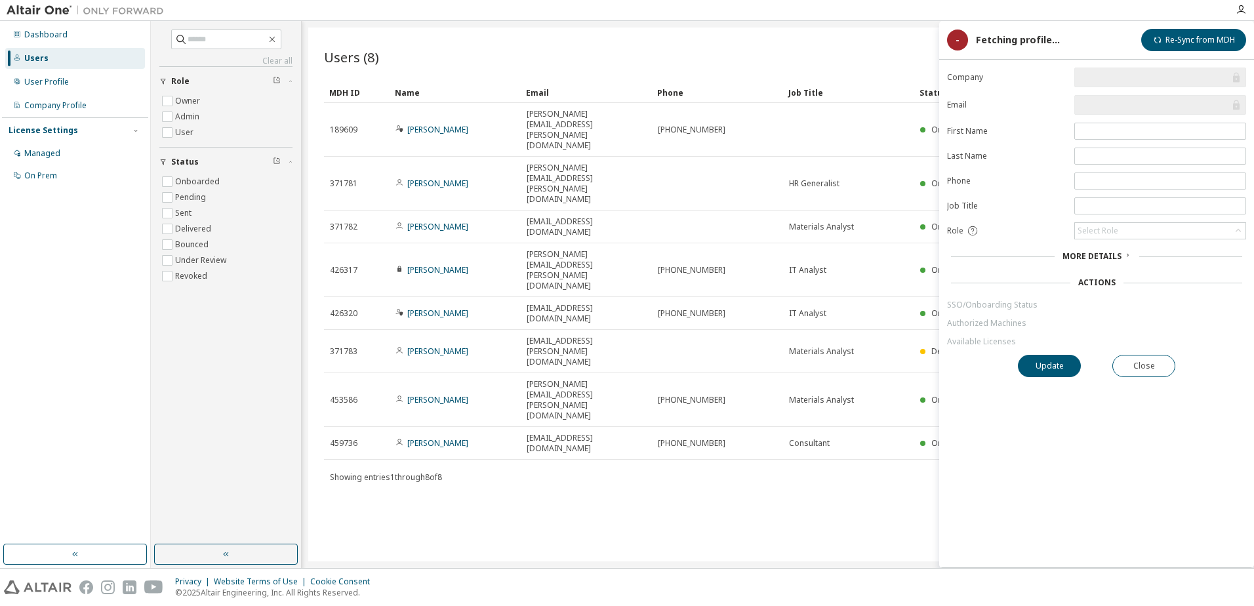
click at [1118, 102] on input "text" at bounding box center [1154, 104] width 152 height 13
click at [1084, 282] on div "Actions" at bounding box center [1096, 282] width 37 height 10
click at [1157, 108] on input "**********" at bounding box center [1154, 104] width 152 height 13
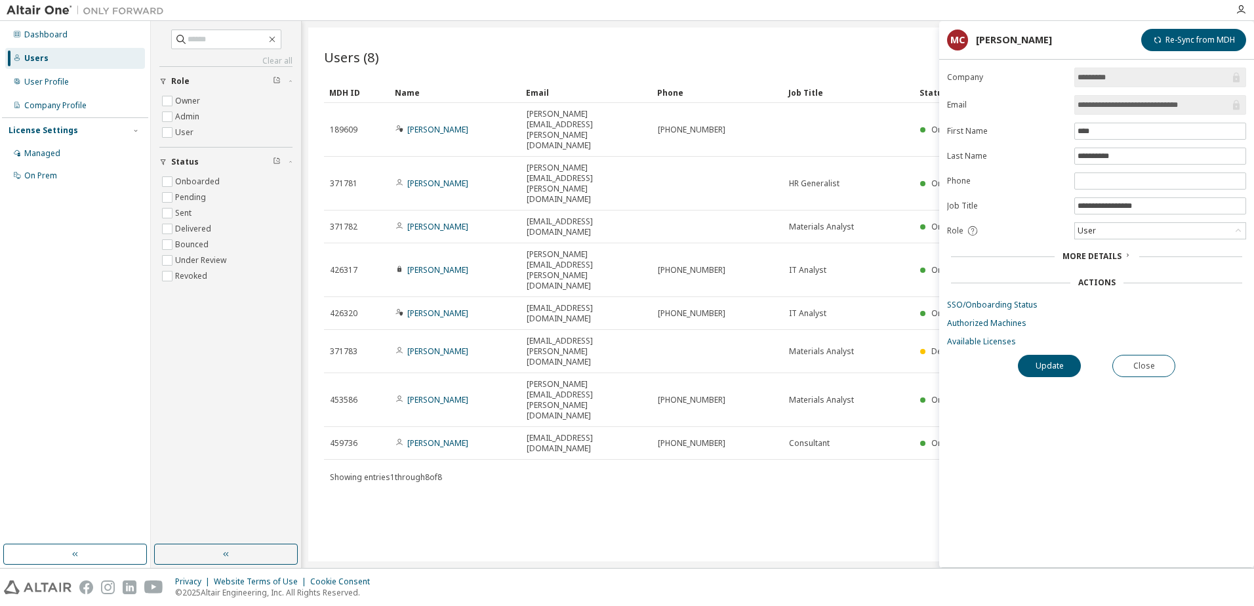
drag, startPoint x: 1179, startPoint y: 106, endPoint x: 1083, endPoint y: 97, distance: 96.8
click at [1083, 97] on span "**********" at bounding box center [1161, 105] width 172 height 20
drag, startPoint x: 1083, startPoint y: 97, endPoint x: 1044, endPoint y: 91, distance: 39.9
click at [1044, 91] on form "**********" at bounding box center [1096, 207] width 299 height 279
click at [611, 510] on div "Users (8) Import From CSV Export To CSV Add User Clear Load Save Save As Field …" at bounding box center [777, 295] width 939 height 534
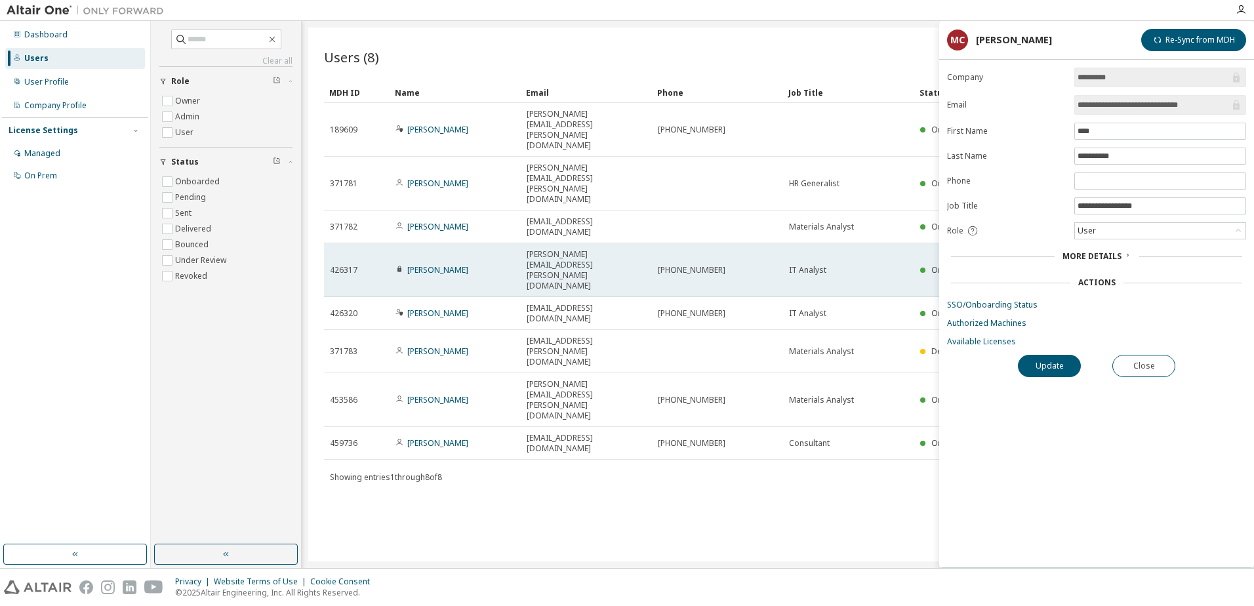
click at [681, 265] on span "[PHONE_NUMBER]" at bounding box center [692, 270] width 68 height 10
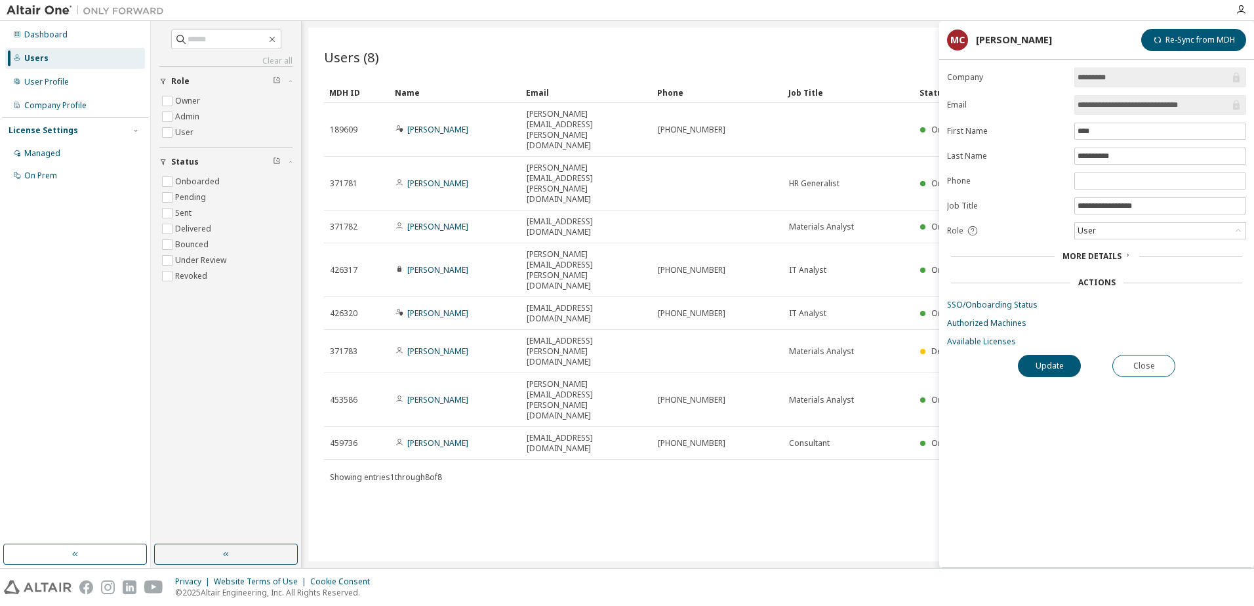
drag, startPoint x: 325, startPoint y: 555, endPoint x: 338, endPoint y: 555, distance: 13.8
click at [338, 555] on div "Users (8) Import From CSV Export To CSV Add User Clear Load Save Save As Field …" at bounding box center [777, 295] width 939 height 534
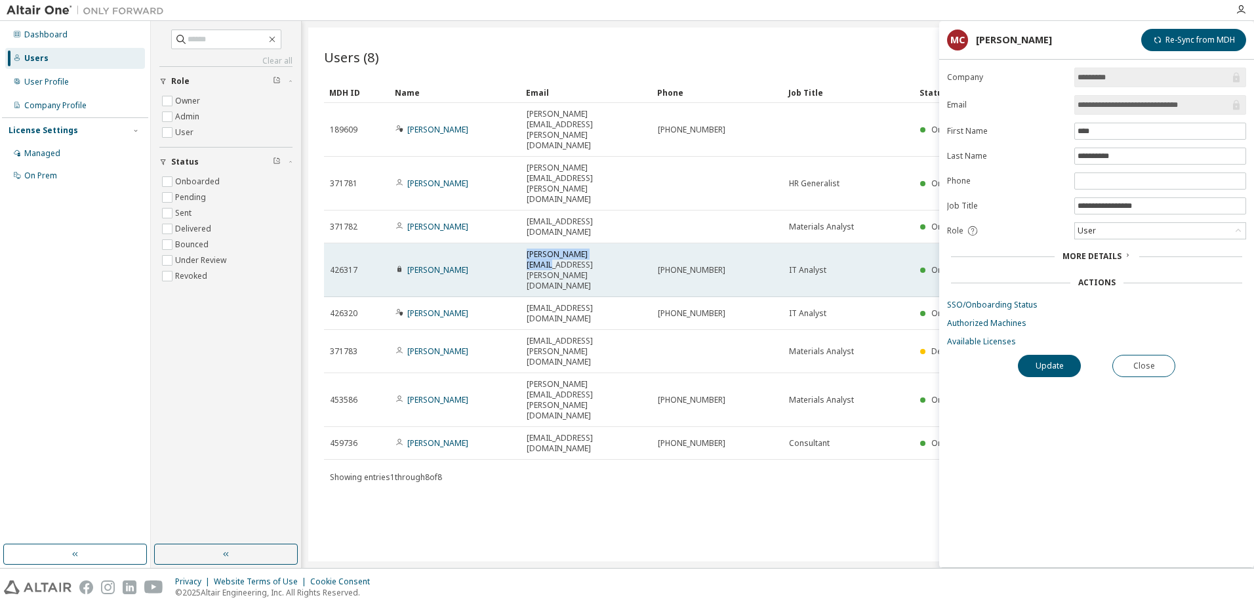
drag, startPoint x: 528, startPoint y: 182, endPoint x: 594, endPoint y: 191, distance: 66.9
click at [594, 243] on td "[PERSON_NAME][EMAIL_ADDRESS][PERSON_NAME][DOMAIN_NAME]" at bounding box center [586, 270] width 131 height 54
drag, startPoint x: 594, startPoint y: 191, endPoint x: 604, endPoint y: 181, distance: 13.9
click at [604, 249] on span "[PERSON_NAME][EMAIL_ADDRESS][PERSON_NAME][DOMAIN_NAME]" at bounding box center [586, 270] width 119 height 42
drag, startPoint x: 639, startPoint y: 180, endPoint x: 528, endPoint y: 174, distance: 111.1
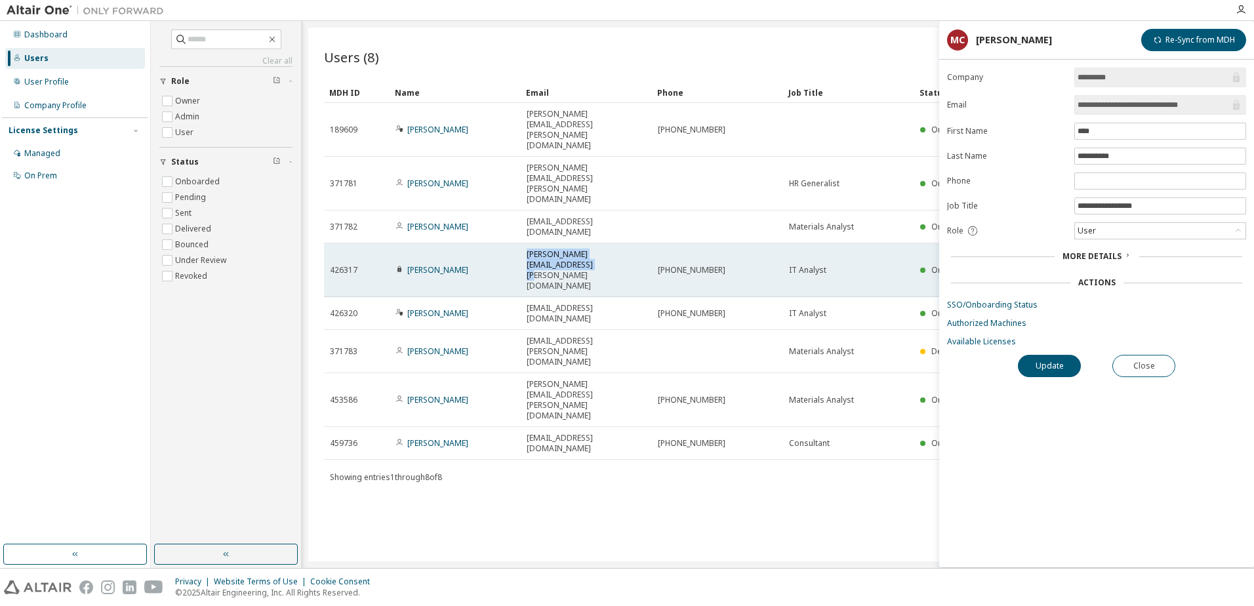
click at [528, 243] on td "[PERSON_NAME][EMAIL_ADDRESS][PERSON_NAME][DOMAIN_NAME]" at bounding box center [586, 270] width 131 height 54
drag, startPoint x: 528, startPoint y: 174, endPoint x: 551, endPoint y: 181, distance: 24.1
click at [551, 249] on span "[PERSON_NAME][EMAIL_ADDRESS][PERSON_NAME][DOMAIN_NAME]" at bounding box center [586, 270] width 119 height 42
drag, startPoint x: 639, startPoint y: 184, endPoint x: 526, endPoint y: 182, distance: 112.8
click at [526, 243] on td "[PERSON_NAME][EMAIL_ADDRESS][PERSON_NAME][DOMAIN_NAME]" at bounding box center [586, 270] width 131 height 54
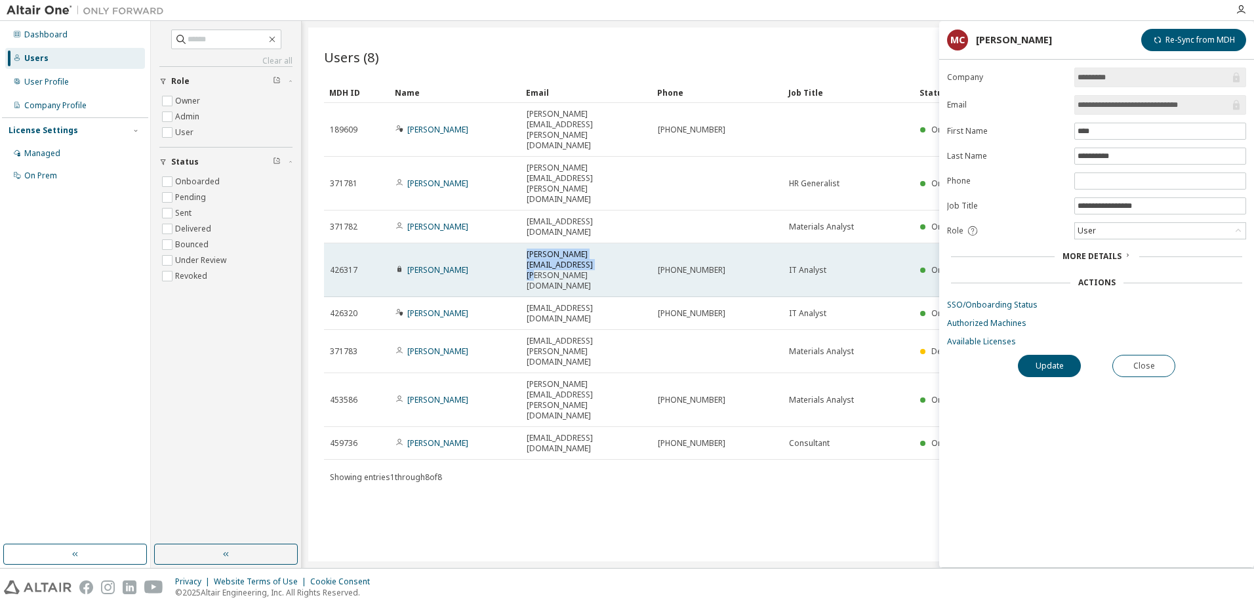
drag, startPoint x: 526, startPoint y: 182, endPoint x: 539, endPoint y: 180, distance: 13.3
click at [538, 249] on span "[PERSON_NAME][EMAIL_ADDRESS][PERSON_NAME][DOMAIN_NAME]" at bounding box center [586, 270] width 119 height 42
click at [555, 243] on td "[PERSON_NAME][EMAIL_ADDRESS][PERSON_NAME][DOMAIN_NAME]" at bounding box center [586, 270] width 131 height 54
drag, startPoint x: 527, startPoint y: 180, endPoint x: 638, endPoint y: 181, distance: 111.5
click at [638, 249] on span "[PERSON_NAME][EMAIL_ADDRESS][PERSON_NAME][DOMAIN_NAME]" at bounding box center [586, 270] width 119 height 42
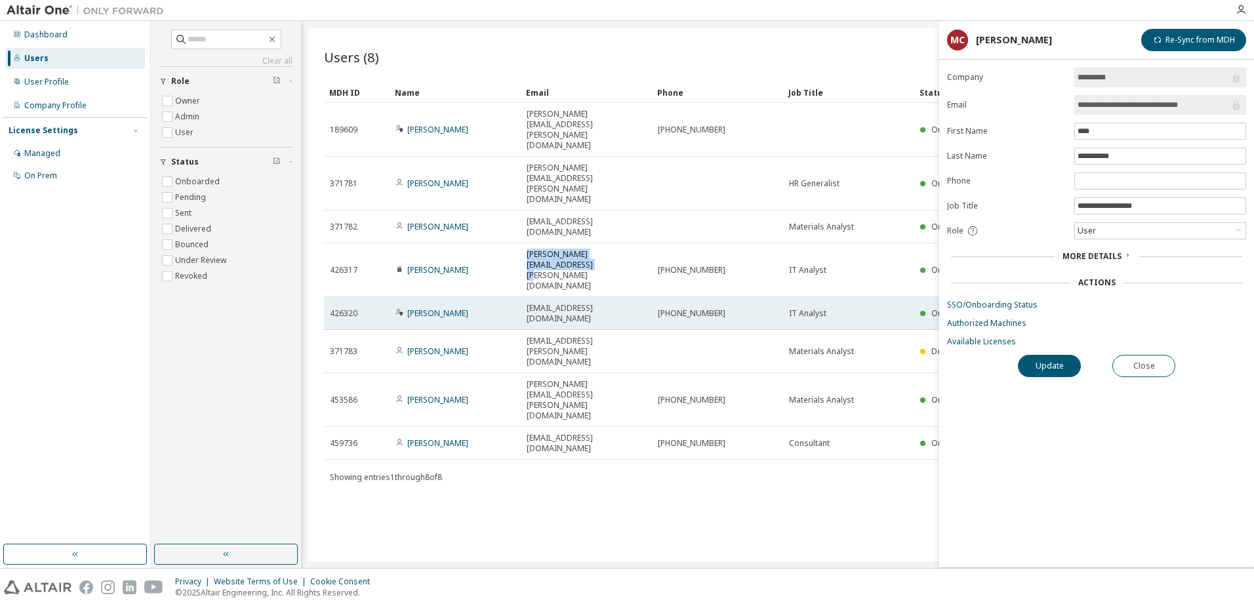
drag, startPoint x: 638, startPoint y: 181, endPoint x: 625, endPoint y: 209, distance: 30.5
click at [625, 297] on td "[EMAIL_ADDRESS][DOMAIN_NAME]" at bounding box center [586, 313] width 131 height 33
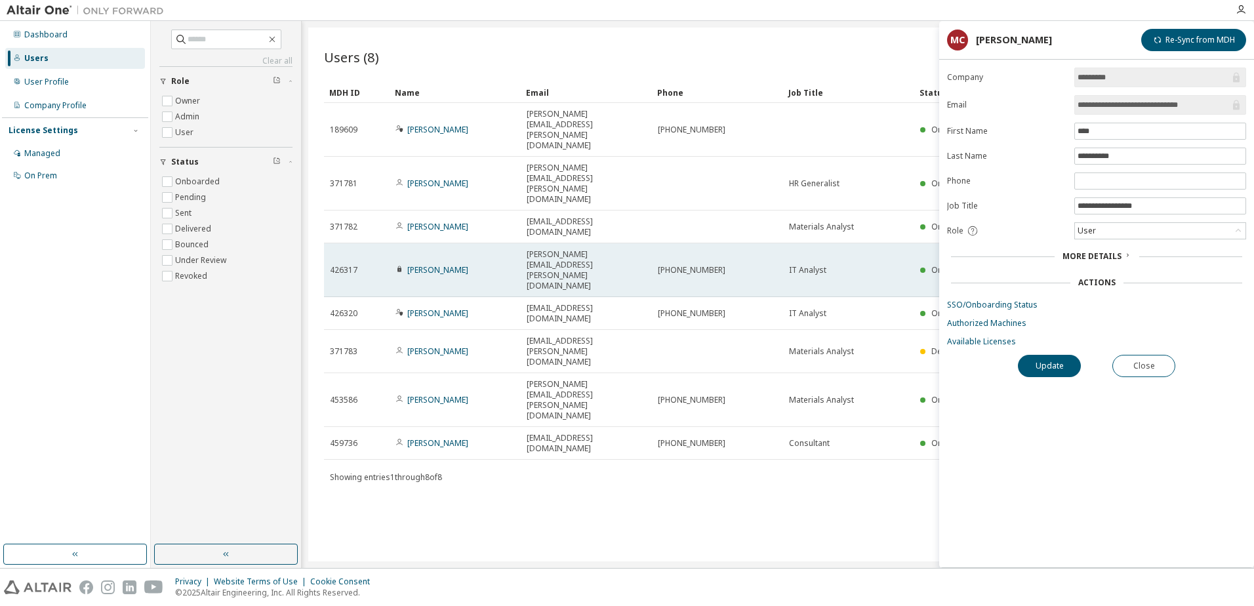
click at [598, 249] on span "[PERSON_NAME][EMAIL_ADDRESS][PERSON_NAME][DOMAIN_NAME]" at bounding box center [586, 270] width 119 height 42
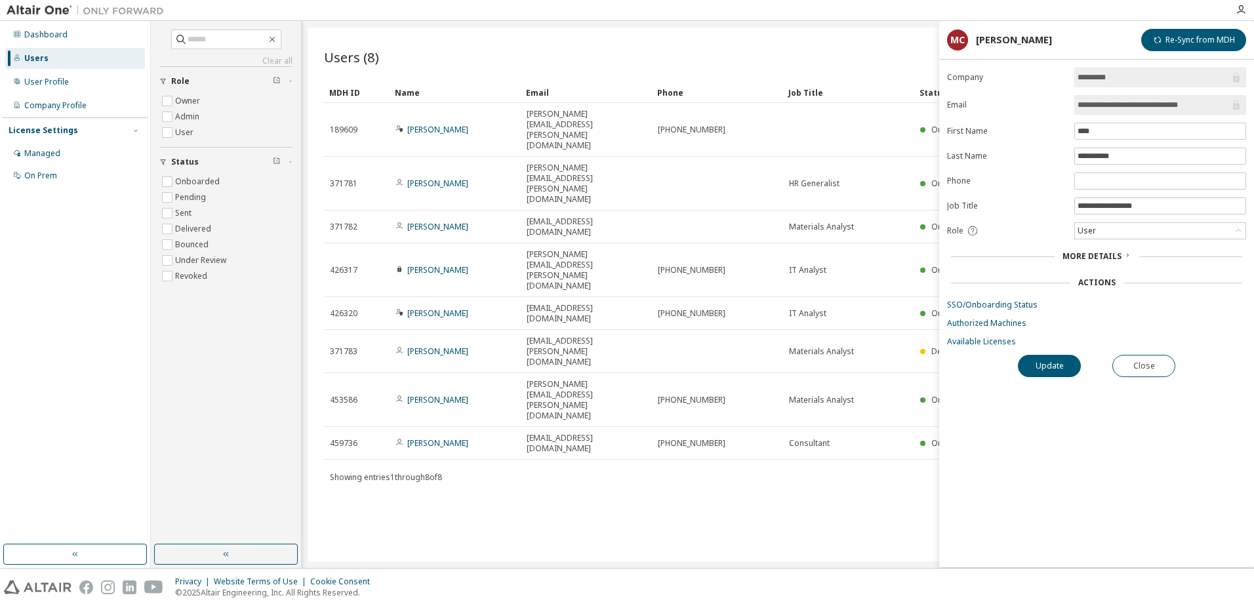
click at [674, 342] on div "Users (8) Import From CSV Export To CSV Add User Clear Load Save Save As Field …" at bounding box center [777, 295] width 939 height 534
click at [904, 44] on div "Import From CSV Export To CSV Add User" at bounding box center [1005, 57] width 454 height 28
click at [678, 354] on div "Users (8) Import From CSV Export To CSV Add User Clear Load Save Save As Field …" at bounding box center [777, 295] width 939 height 534
click at [436, 390] on div "Users (8) Import From CSV Export To CSV Add User Clear Load Save Save As Field …" at bounding box center [777, 295] width 939 height 534
click at [33, 83] on div "User Profile" at bounding box center [46, 82] width 45 height 10
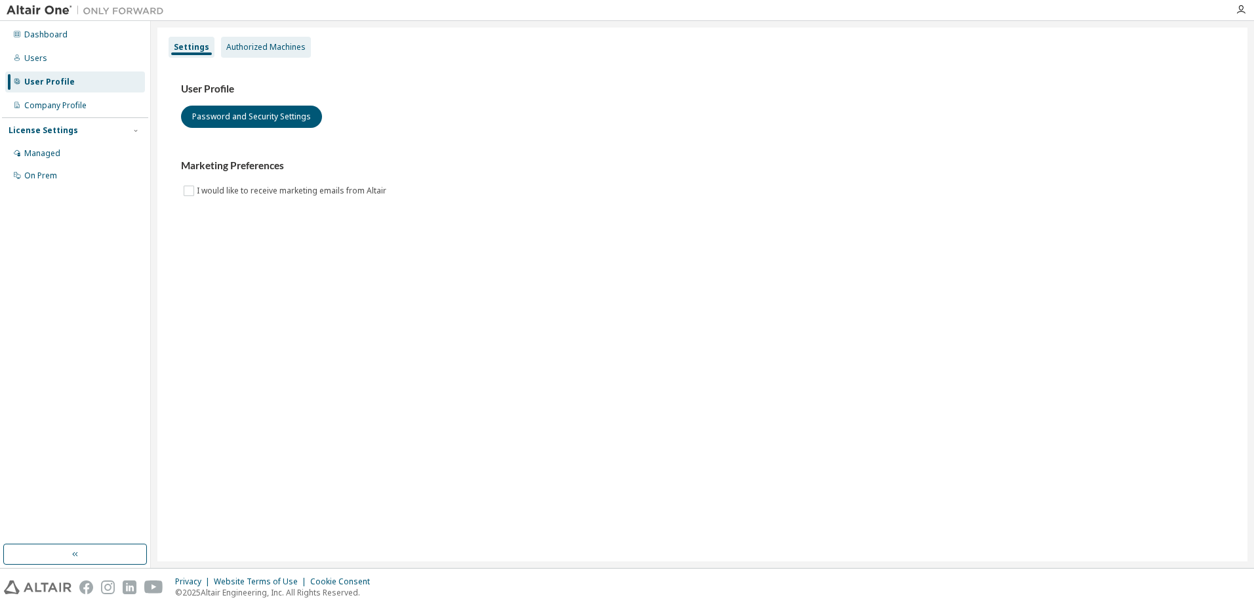
click at [232, 45] on div "Authorized Machines" at bounding box center [265, 47] width 79 height 10
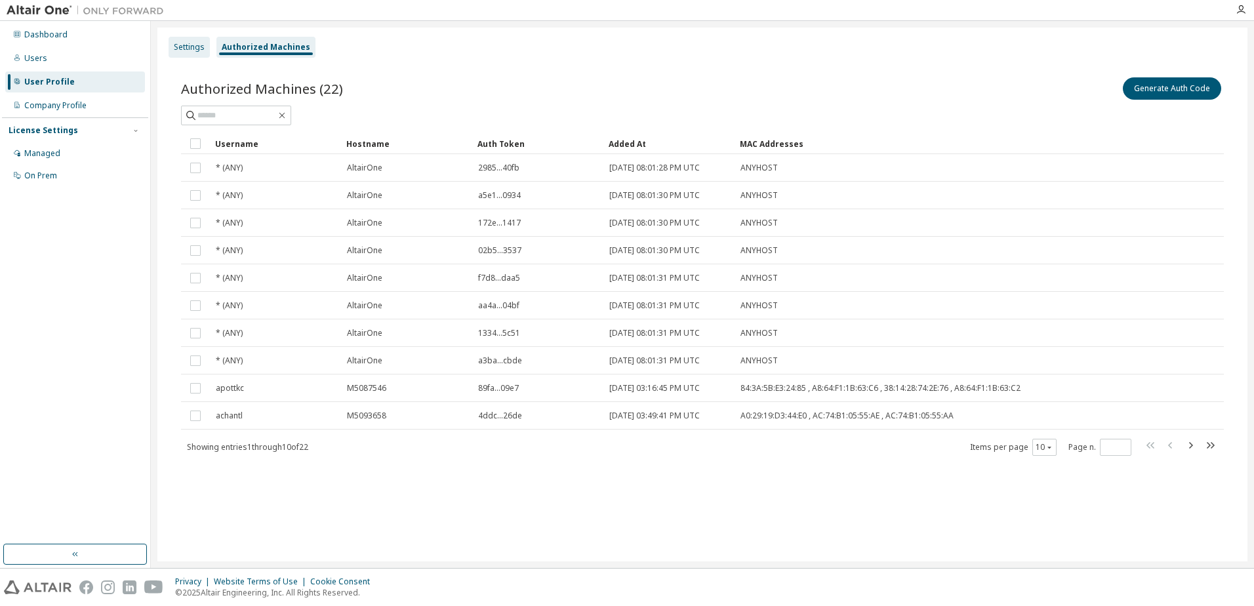
click at [192, 43] on div "Settings" at bounding box center [189, 47] width 31 height 10
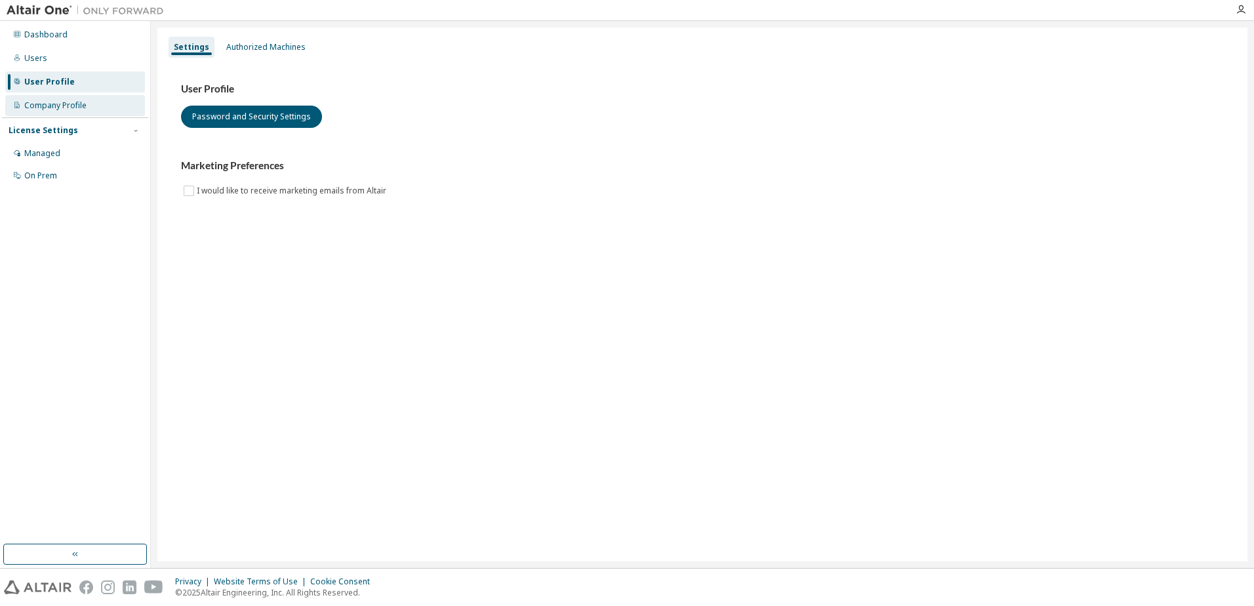
click at [46, 107] on div "Company Profile" at bounding box center [55, 105] width 62 height 10
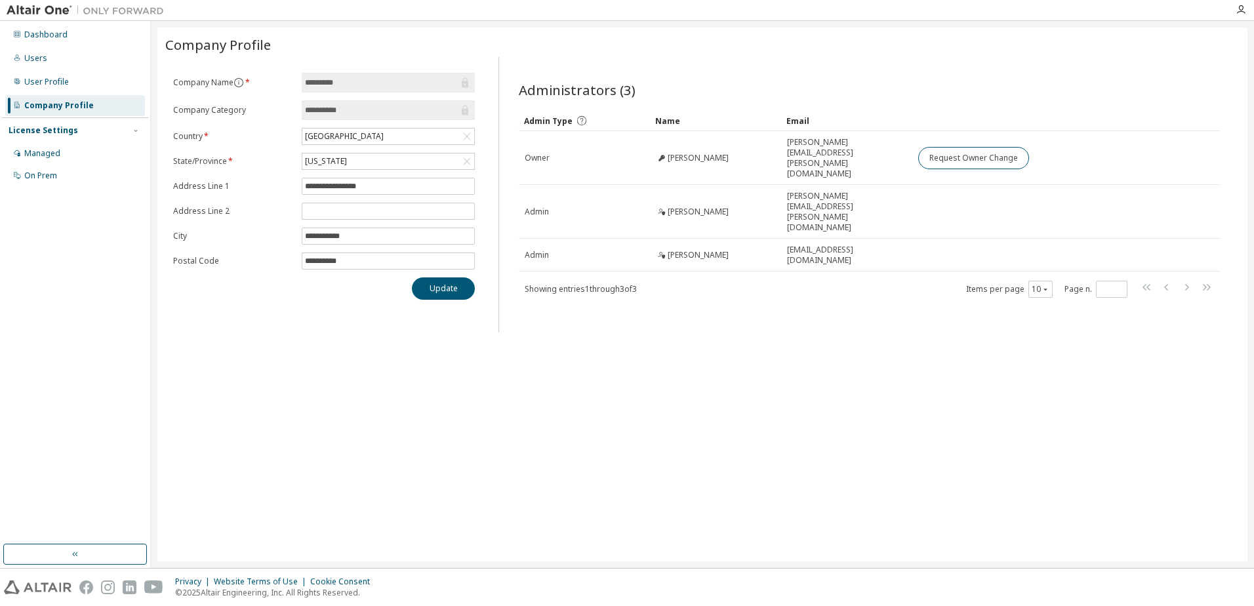
click at [63, 132] on div "License Settings" at bounding box center [44, 130] width 70 height 10
click at [60, 133] on div "License Settings" at bounding box center [44, 130] width 70 height 10
click at [49, 152] on div "Managed" at bounding box center [42, 153] width 36 height 10
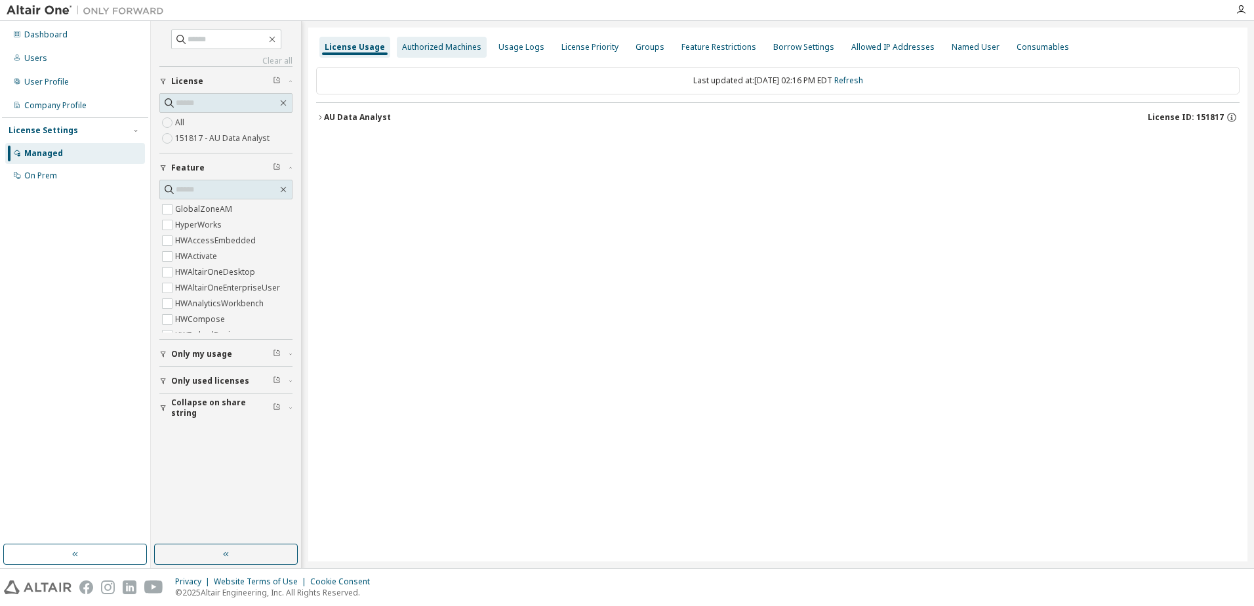
click at [408, 45] on div "Authorized Machines" at bounding box center [441, 47] width 79 height 10
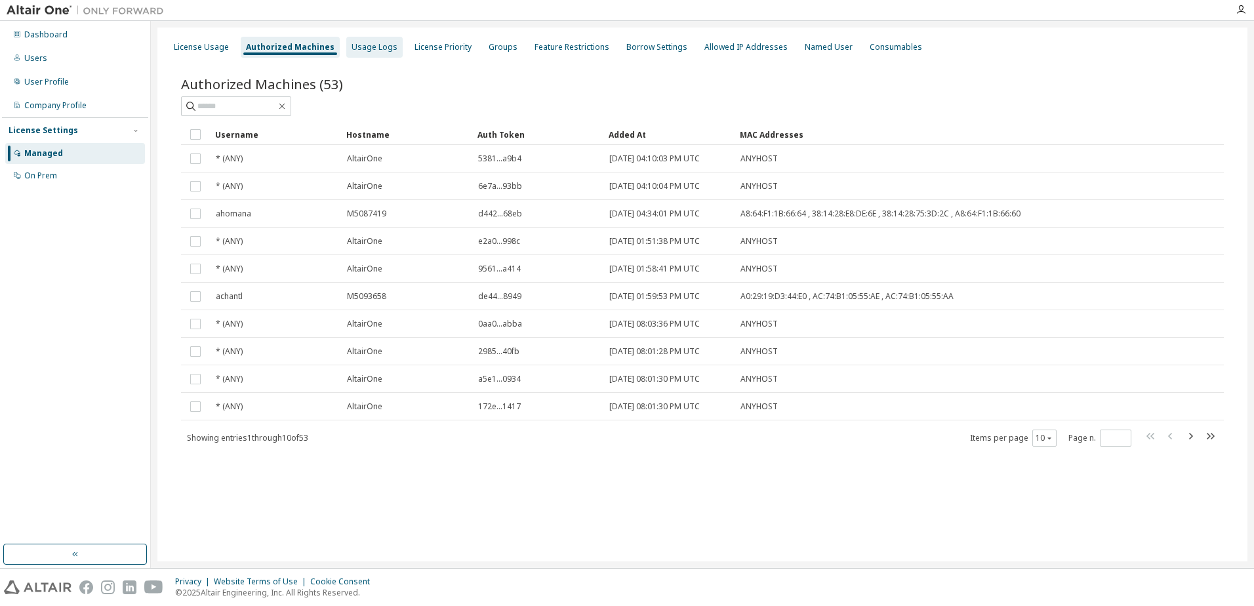
click at [359, 40] on div "Usage Logs" at bounding box center [374, 47] width 56 height 21
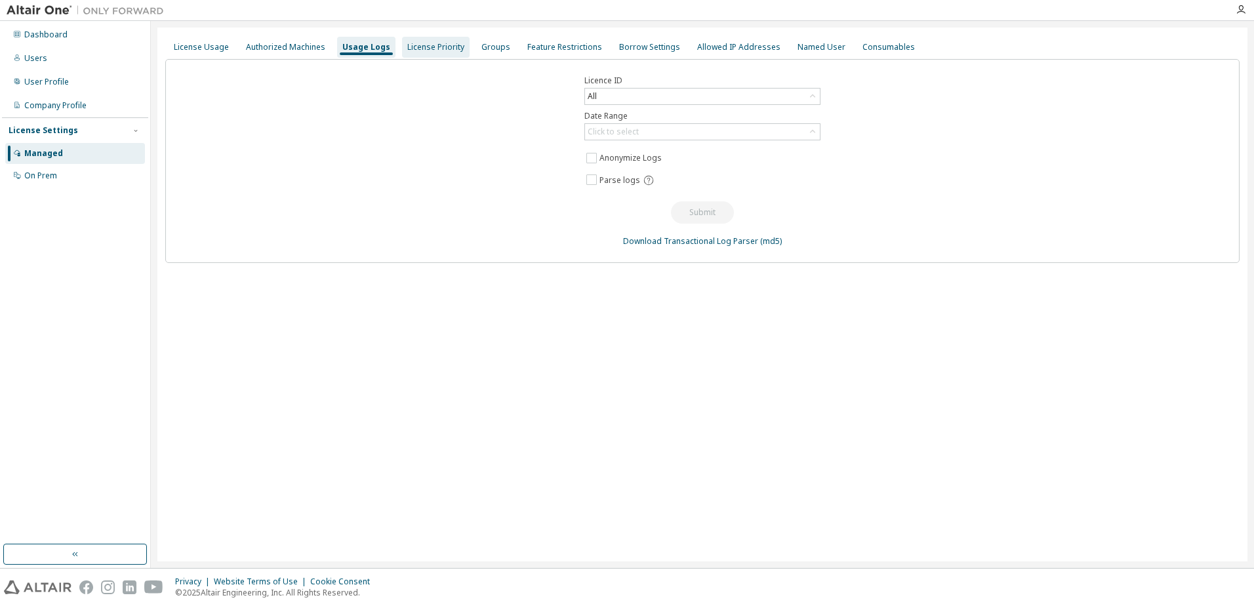
click at [420, 49] on div "License Priority" at bounding box center [435, 47] width 57 height 10
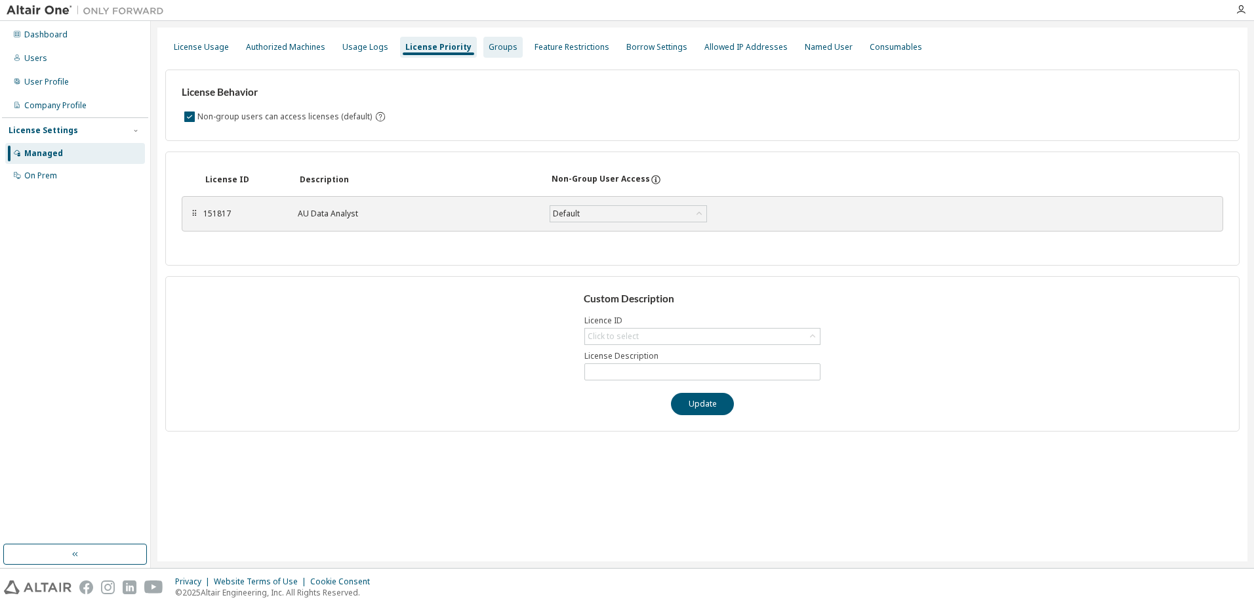
click at [492, 45] on div "Groups" at bounding box center [503, 47] width 29 height 10
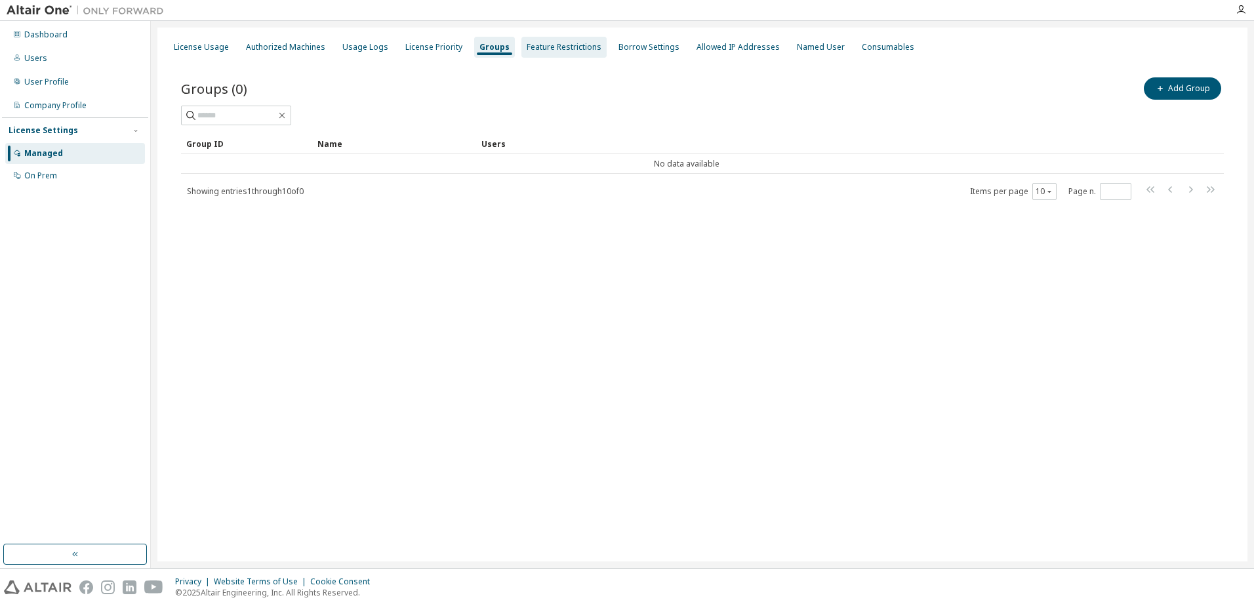
click at [556, 48] on div "Feature Restrictions" at bounding box center [564, 47] width 75 height 10
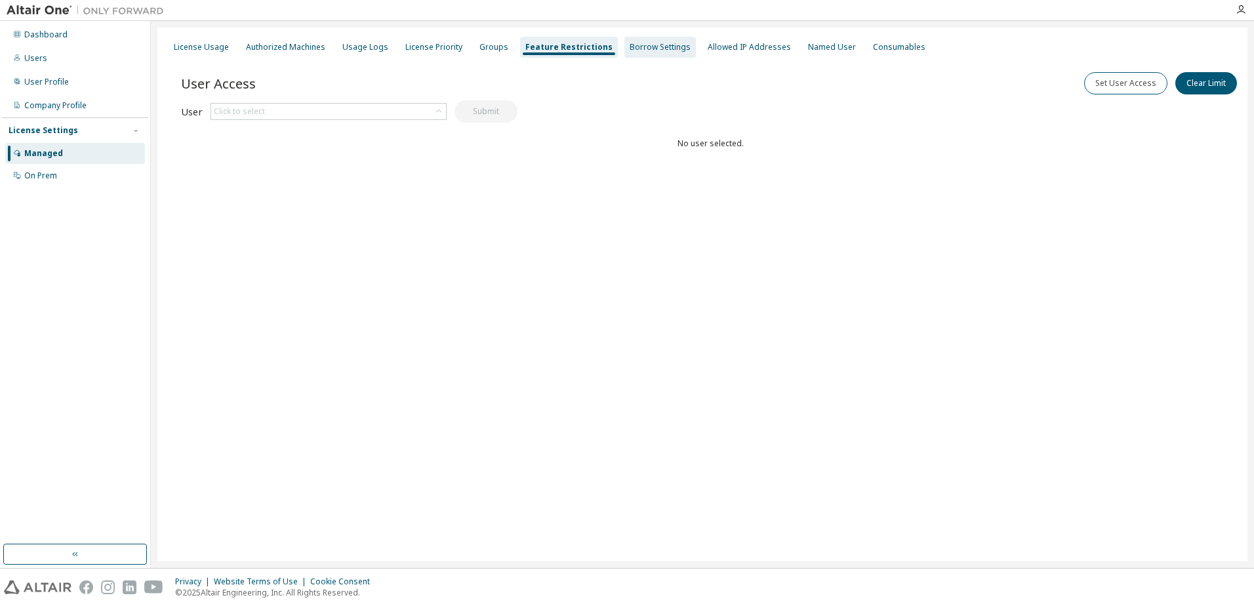
click at [655, 56] on div "Borrow Settings" at bounding box center [661, 47] width 72 height 21
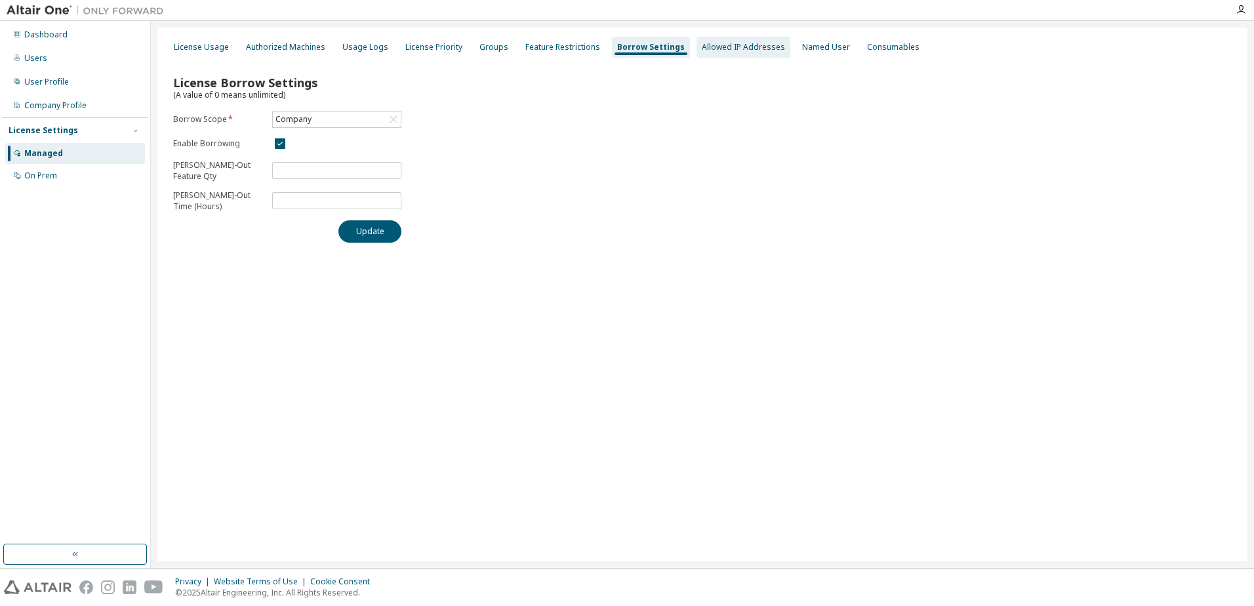
click at [702, 50] on div "Allowed IP Addresses" at bounding box center [743, 47] width 83 height 10
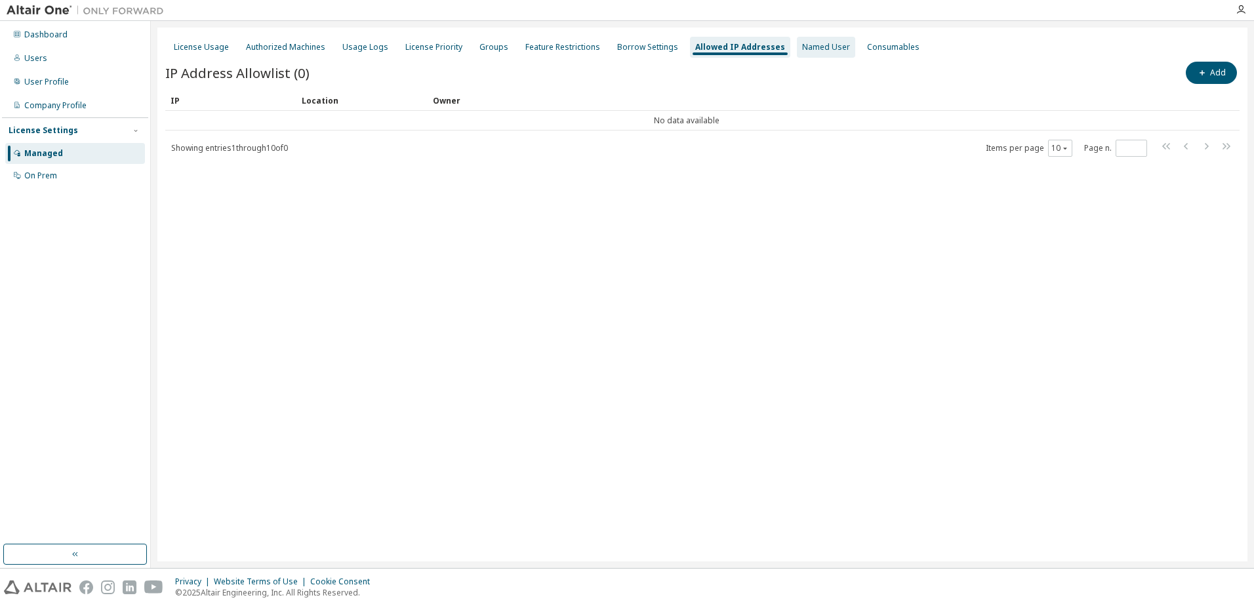
click at [798, 53] on div "Named User" at bounding box center [826, 47] width 58 height 21
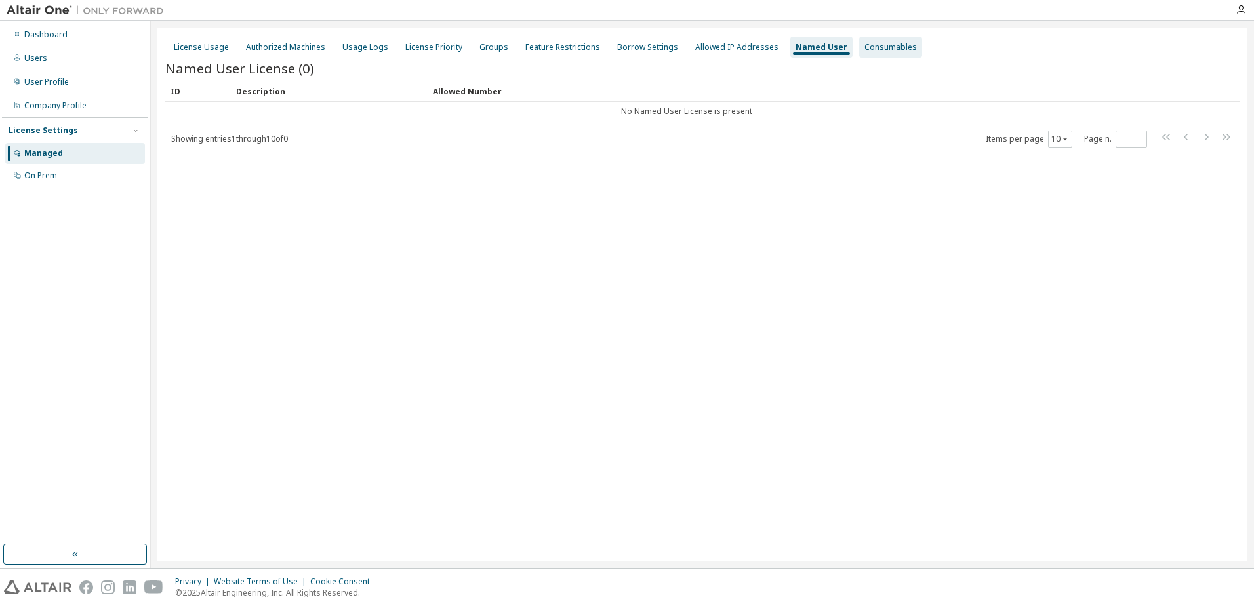
click at [863, 54] on div "Consumables" at bounding box center [890, 47] width 63 height 21
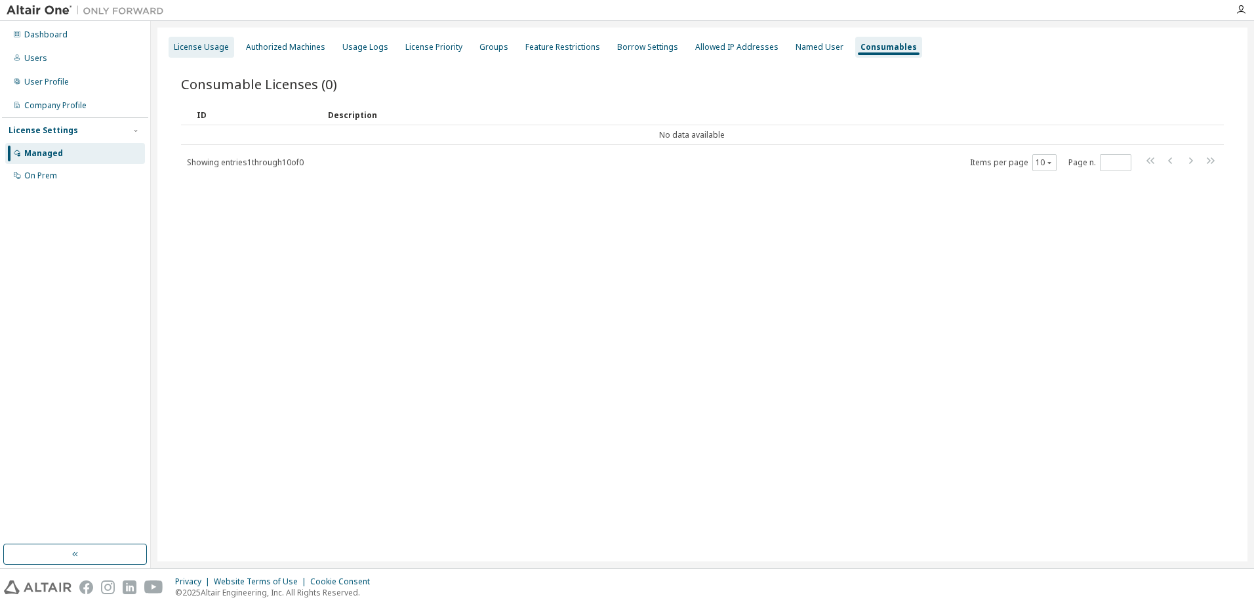
click at [185, 41] on div "License Usage" at bounding box center [202, 47] width 66 height 21
